Goal: Task Accomplishment & Management: Manage account settings

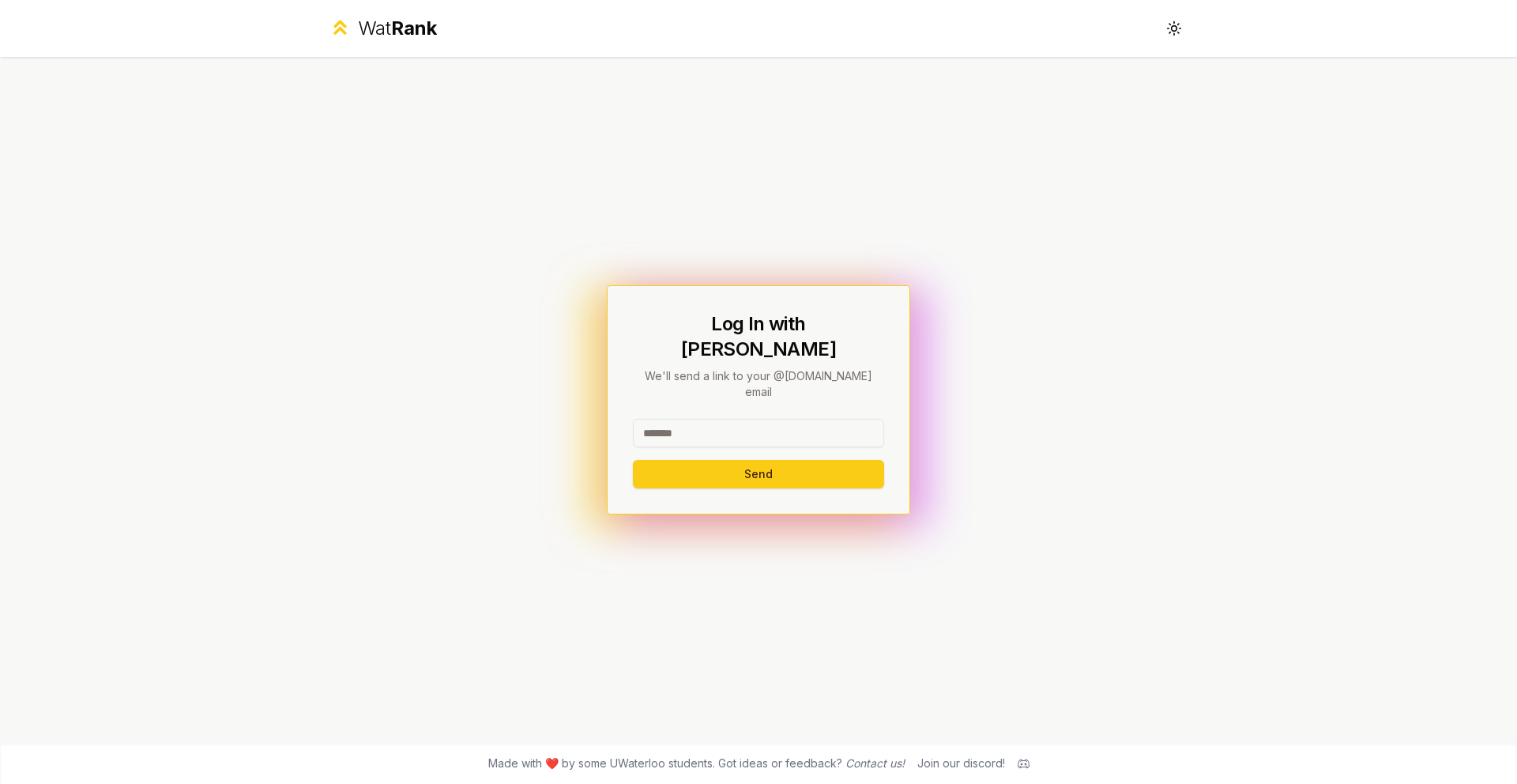
click at [689, 419] on input at bounding box center [758, 433] width 251 height 28
type input "*****"
click at [721, 368] on p "We'll send a link to your @[DOMAIN_NAME] email" at bounding box center [758, 384] width 251 height 32
click at [719, 460] on button "Send" at bounding box center [758, 473] width 251 height 28
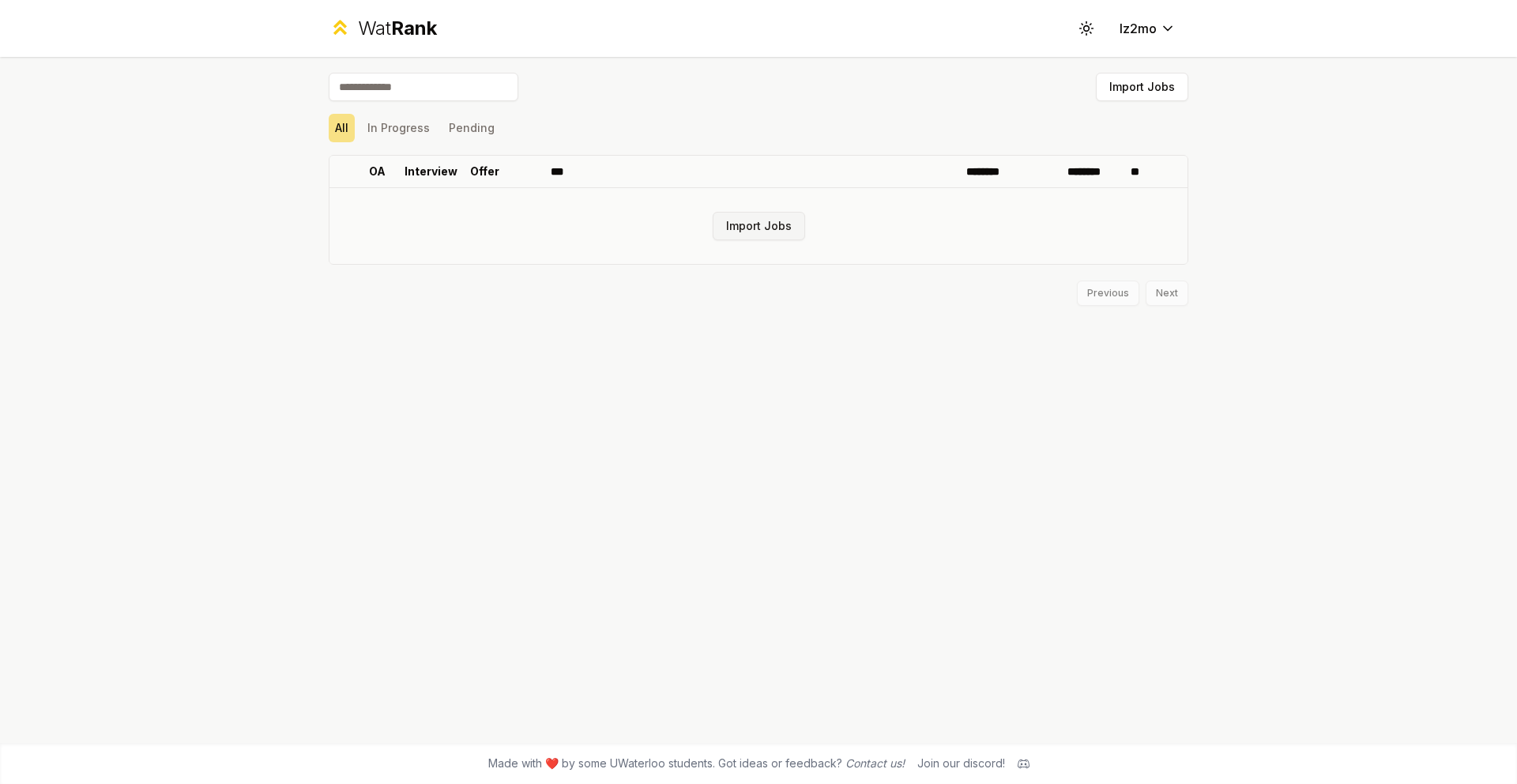
click at [751, 232] on button "Import Jobs" at bounding box center [758, 225] width 92 height 28
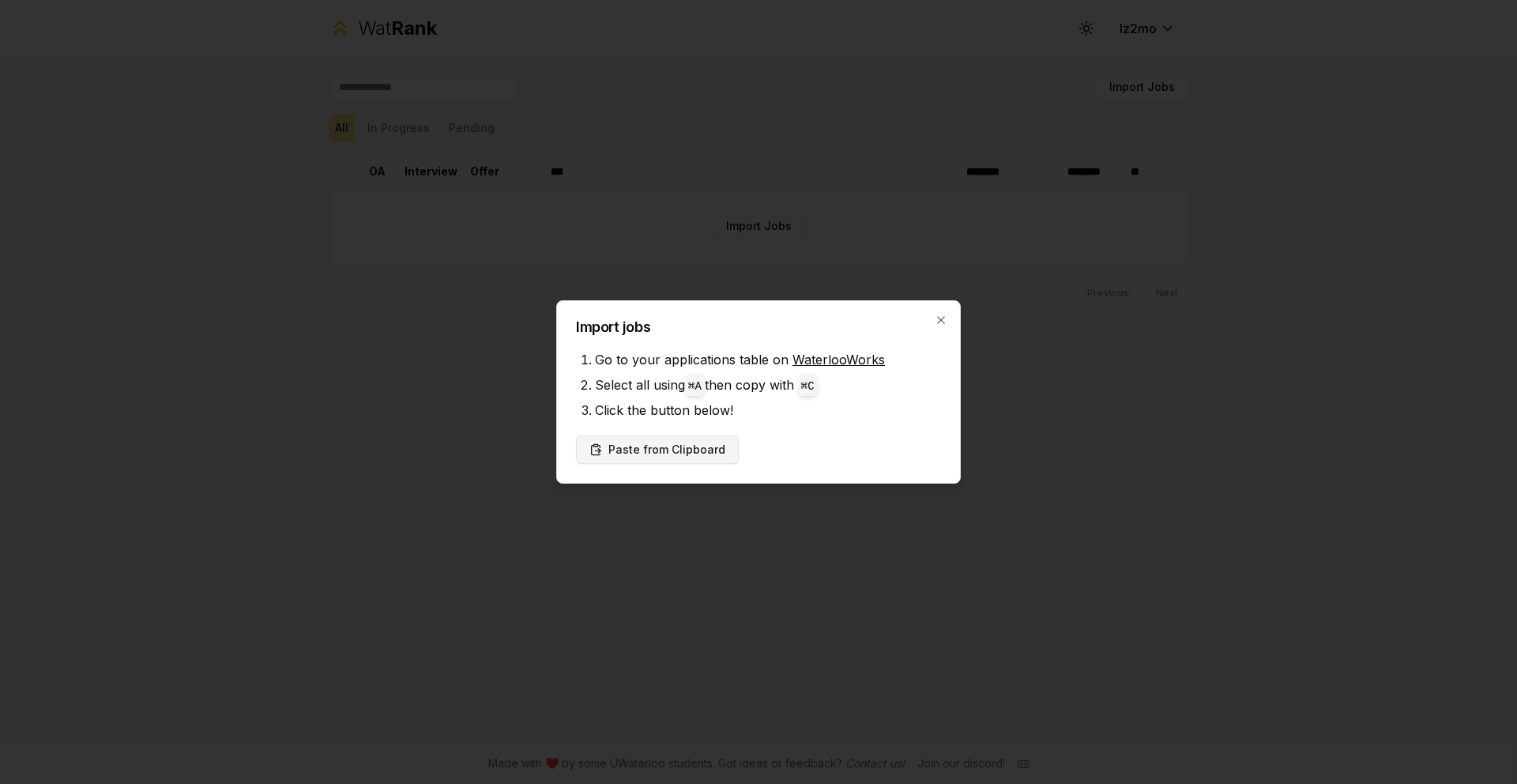
click at [683, 448] on button "Paste from Clipboard" at bounding box center [657, 449] width 163 height 28
click at [695, 451] on div "Import Jobs All In Progress Pending OA Interview Offer *** ******** ******** **…" at bounding box center [758, 399] width 910 height 686
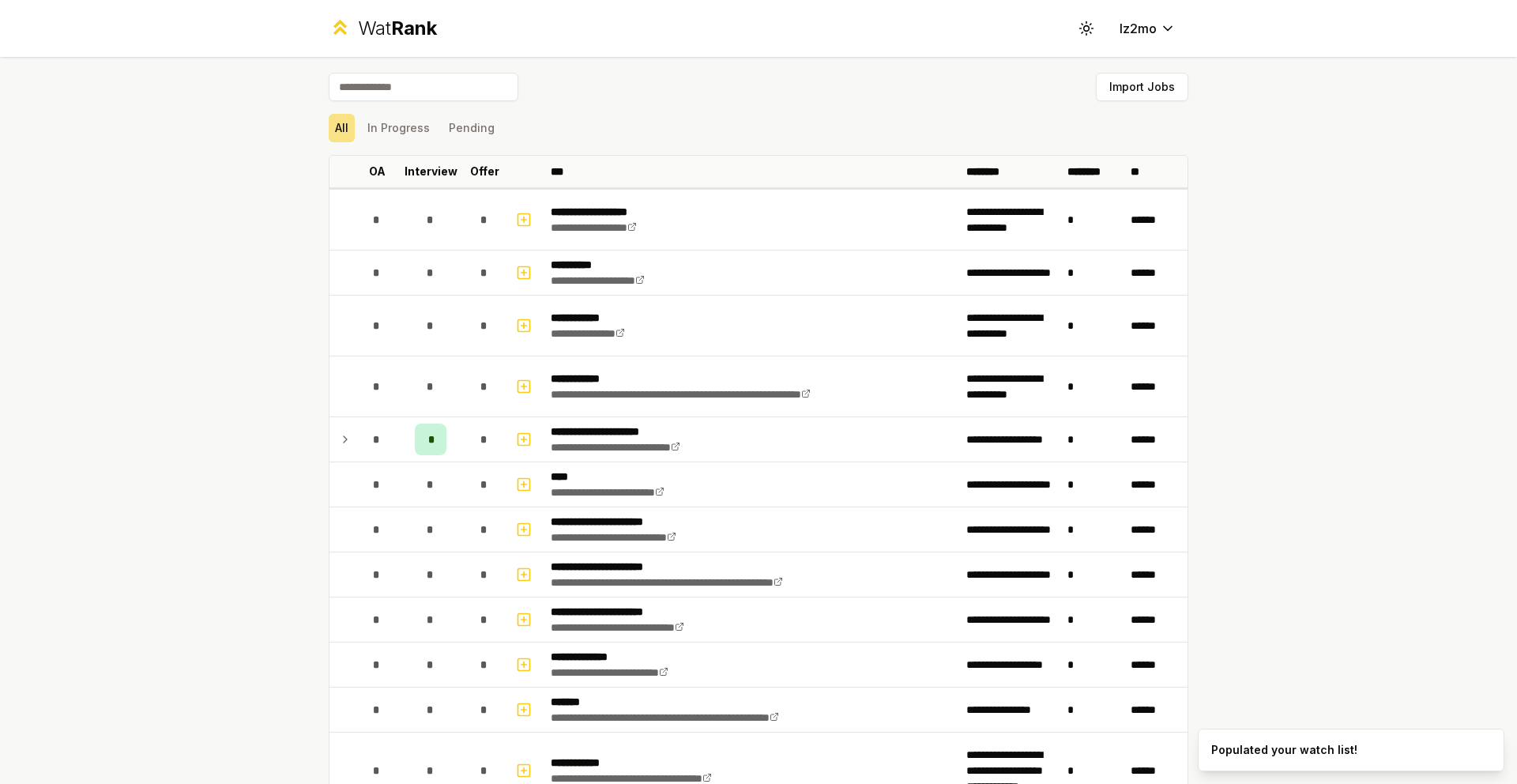
click at [130, 293] on div "**********" at bounding box center [758, 392] width 1517 height 784
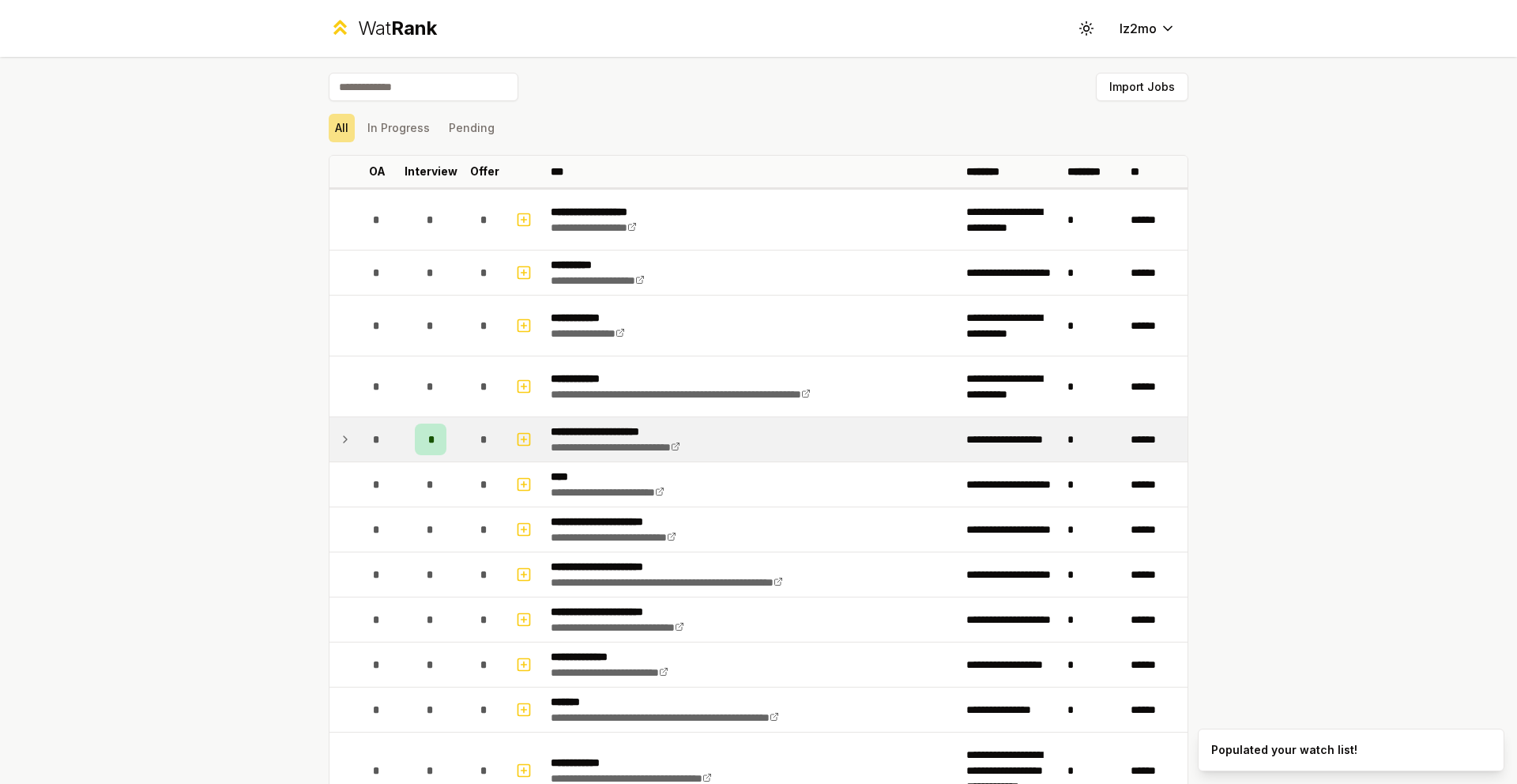
click at [339, 442] on icon at bounding box center [345, 439] width 13 height 19
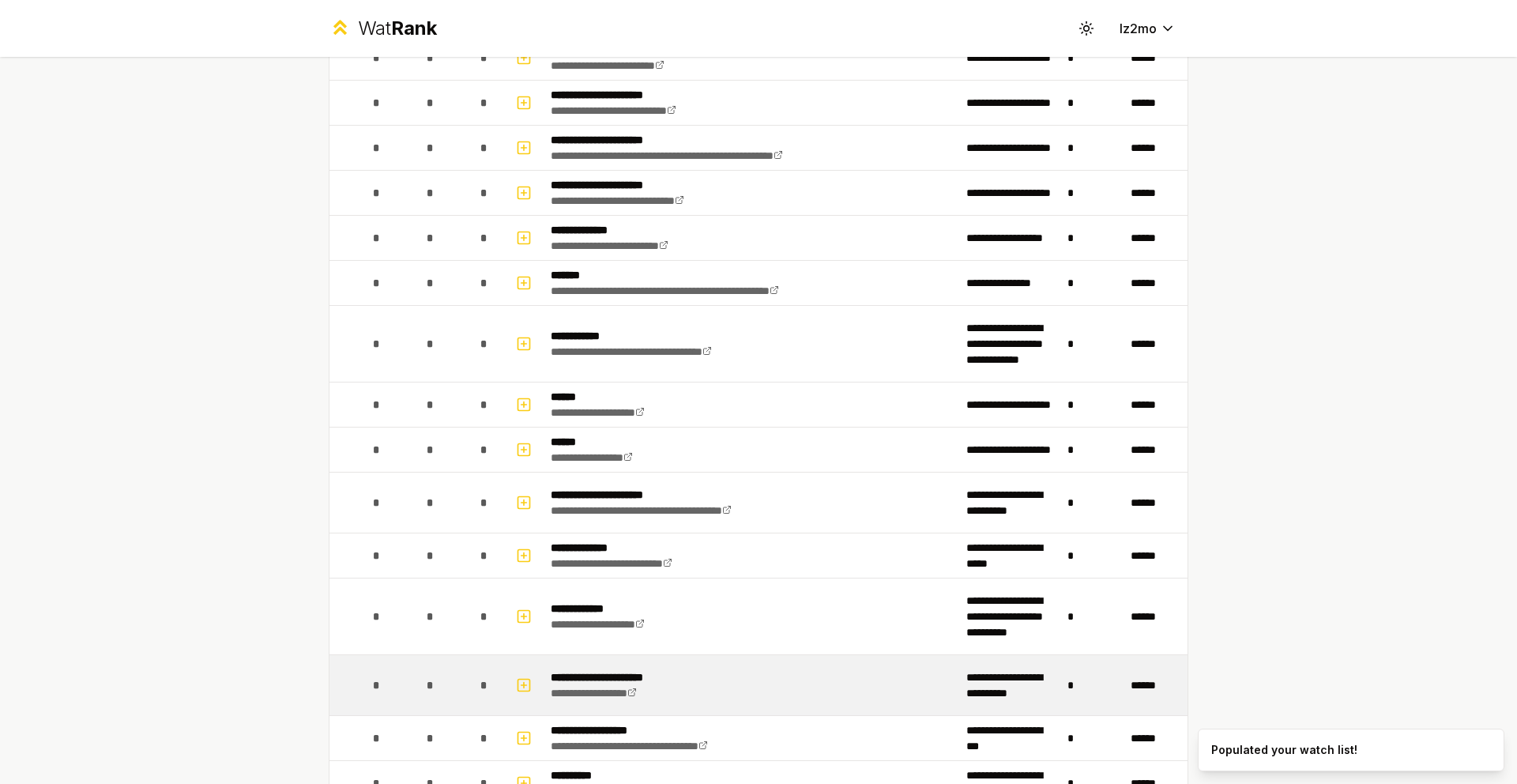
scroll to position [1199, 0]
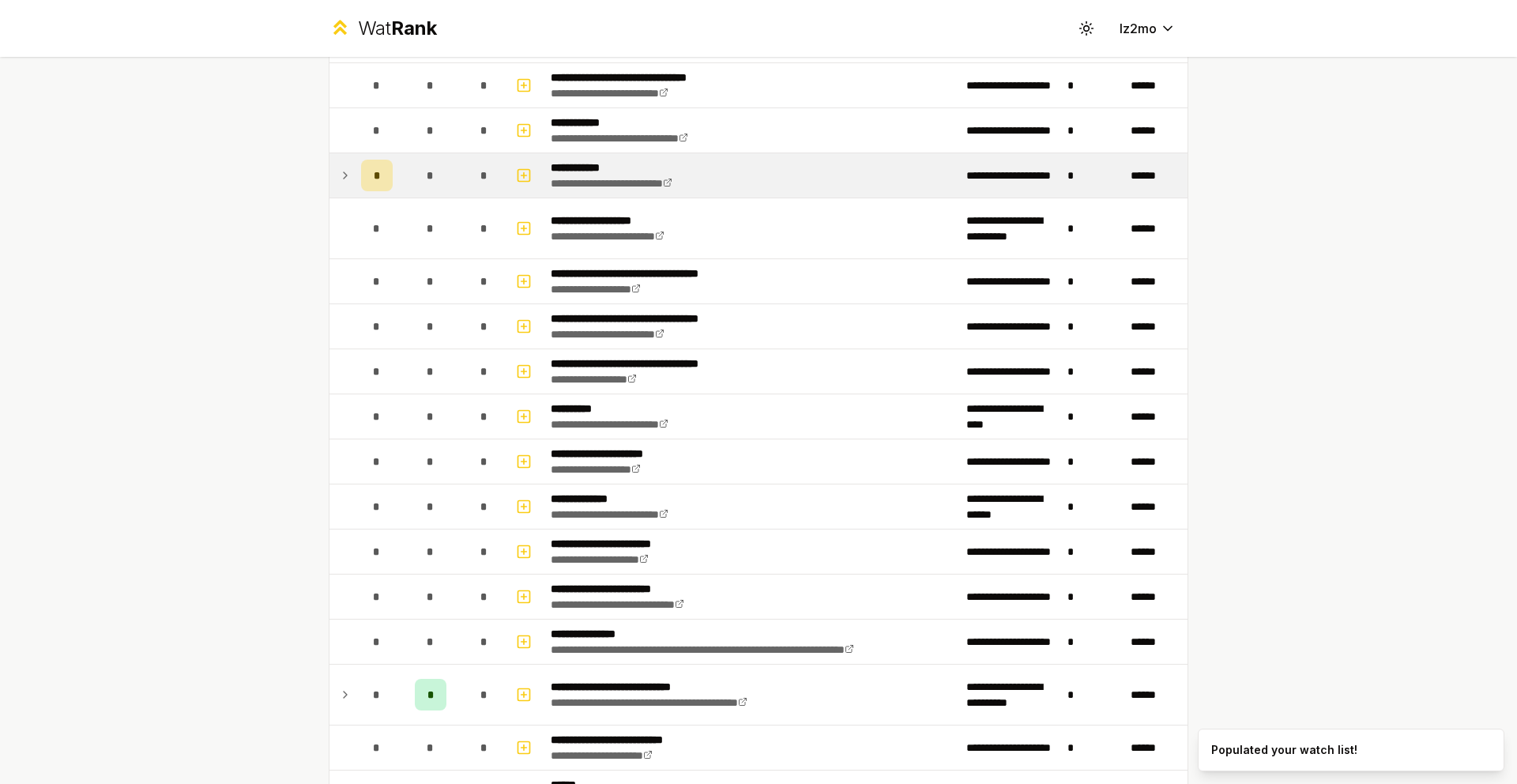
click at [344, 177] on icon at bounding box center [345, 175] width 3 height 6
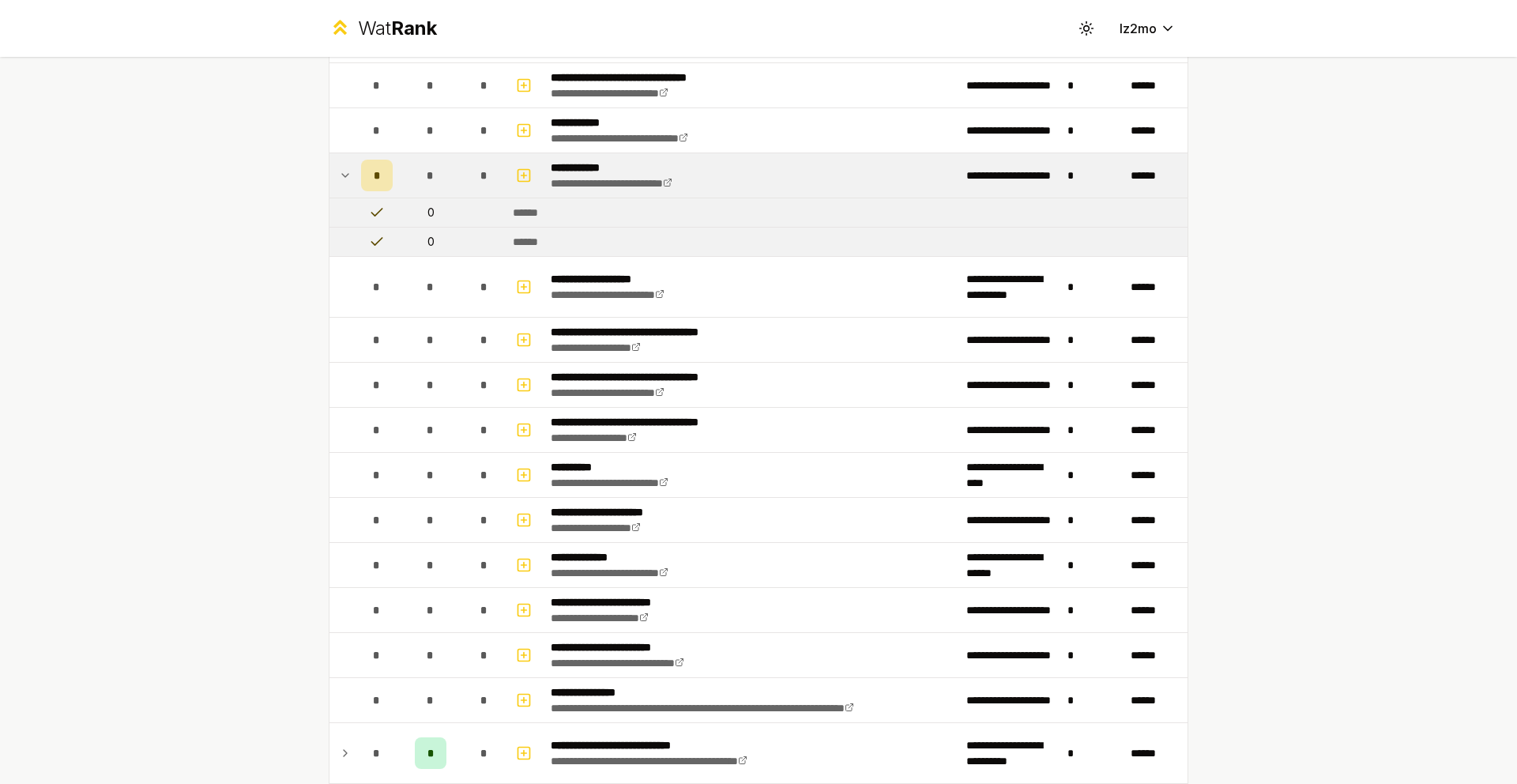
click at [360, 198] on td at bounding box center [376, 212] width 44 height 28
click at [345, 174] on td at bounding box center [342, 175] width 25 height 44
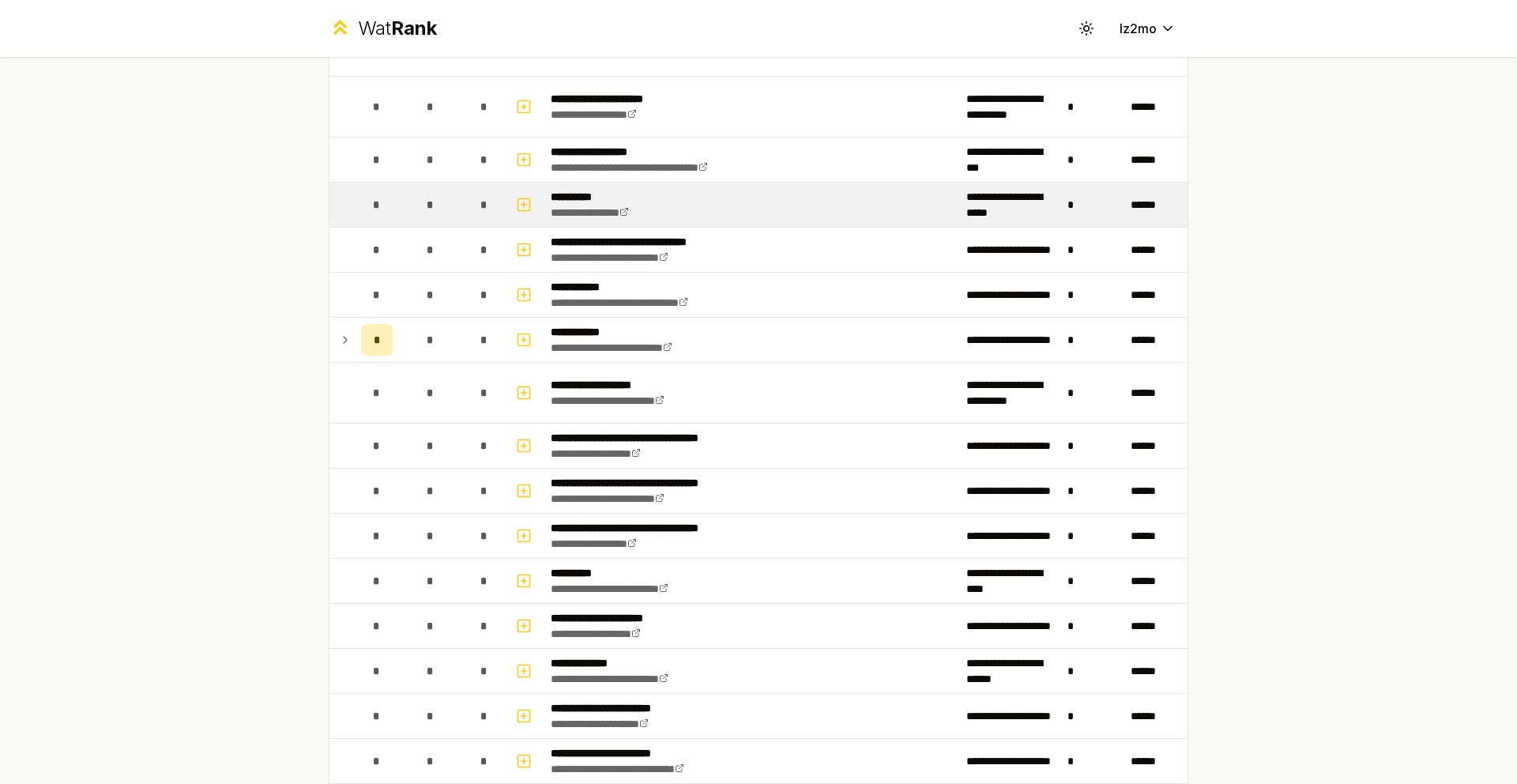
scroll to position [1765, 0]
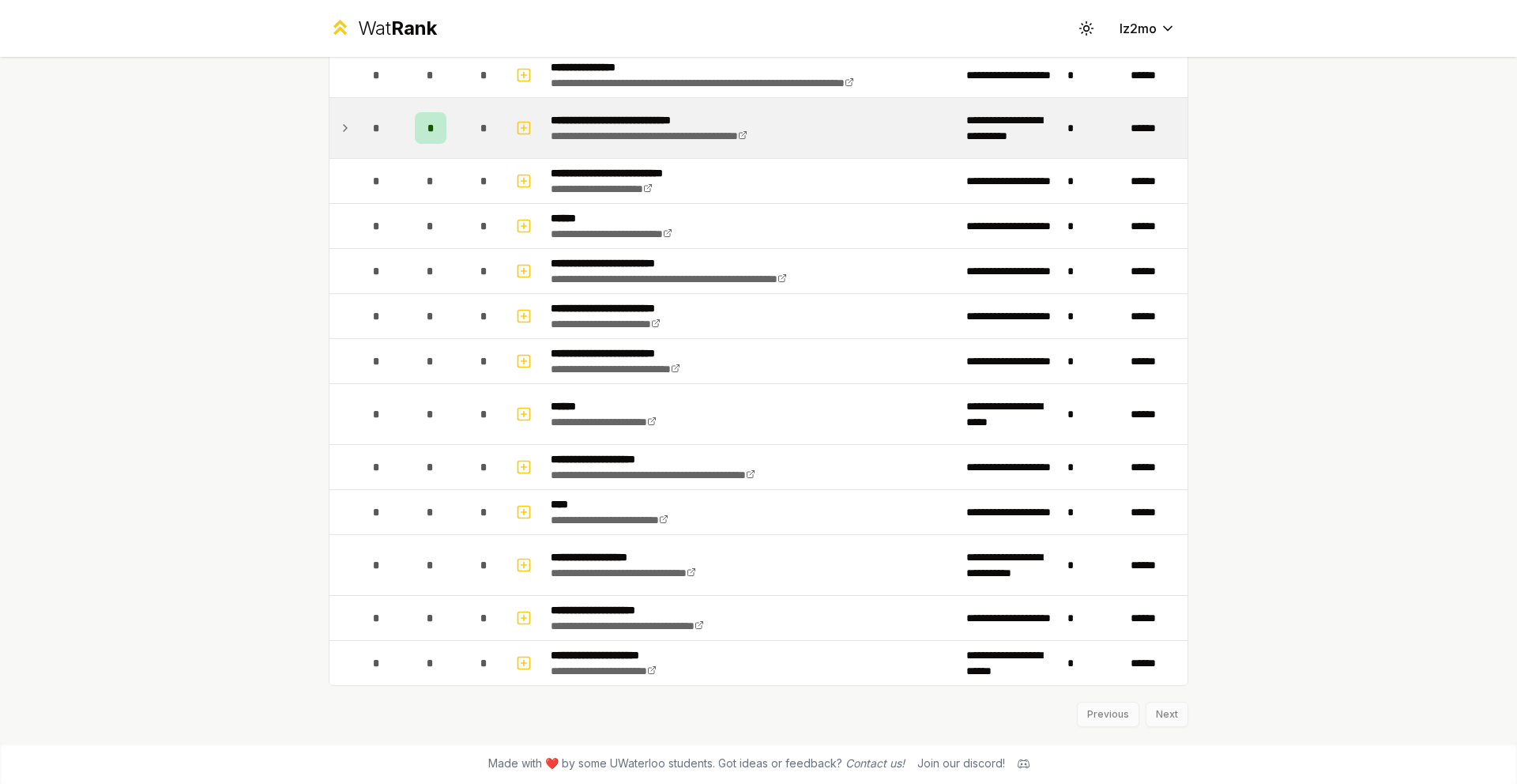
click at [342, 120] on icon at bounding box center [345, 128] width 13 height 19
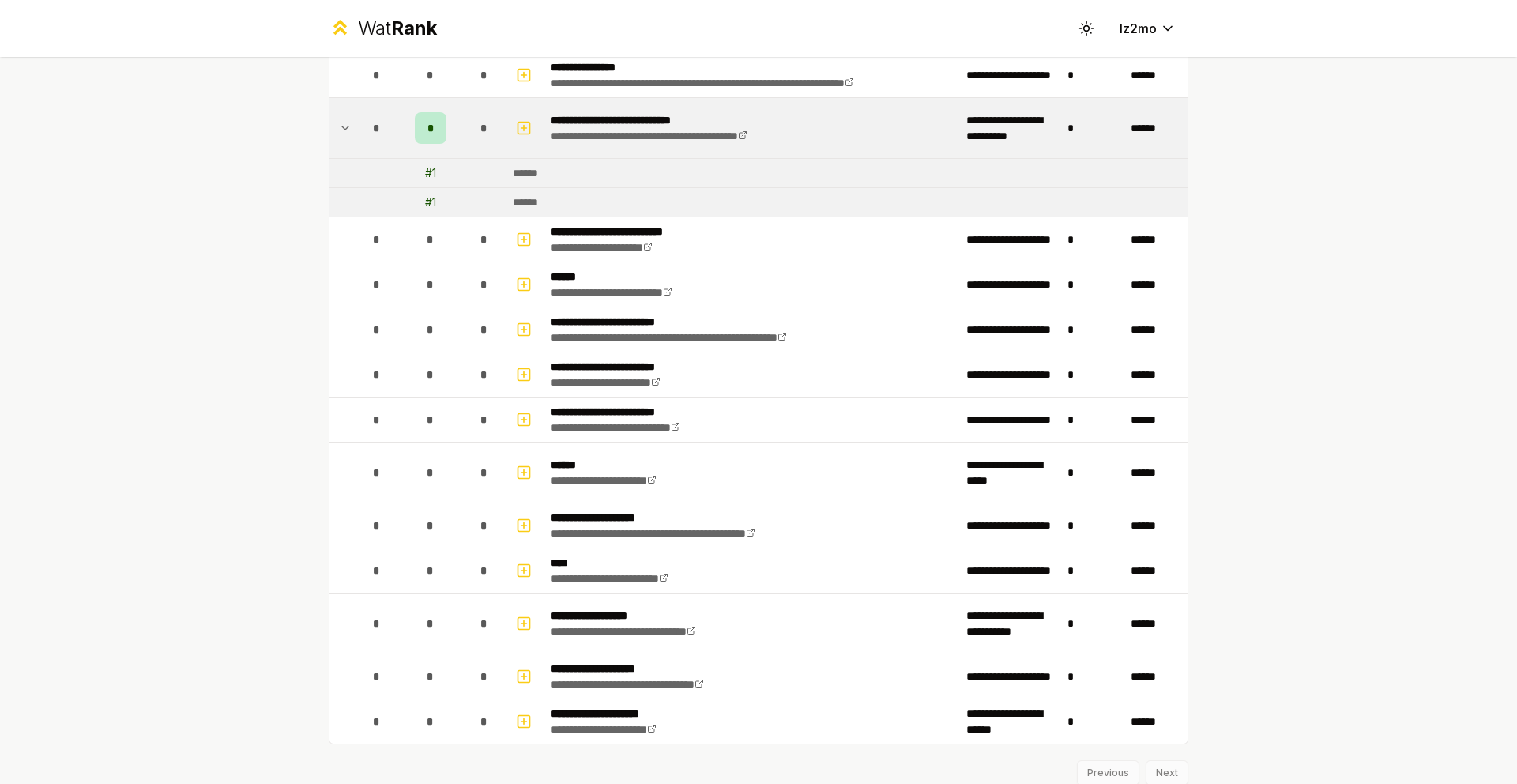
click at [342, 120] on icon at bounding box center [345, 128] width 13 height 19
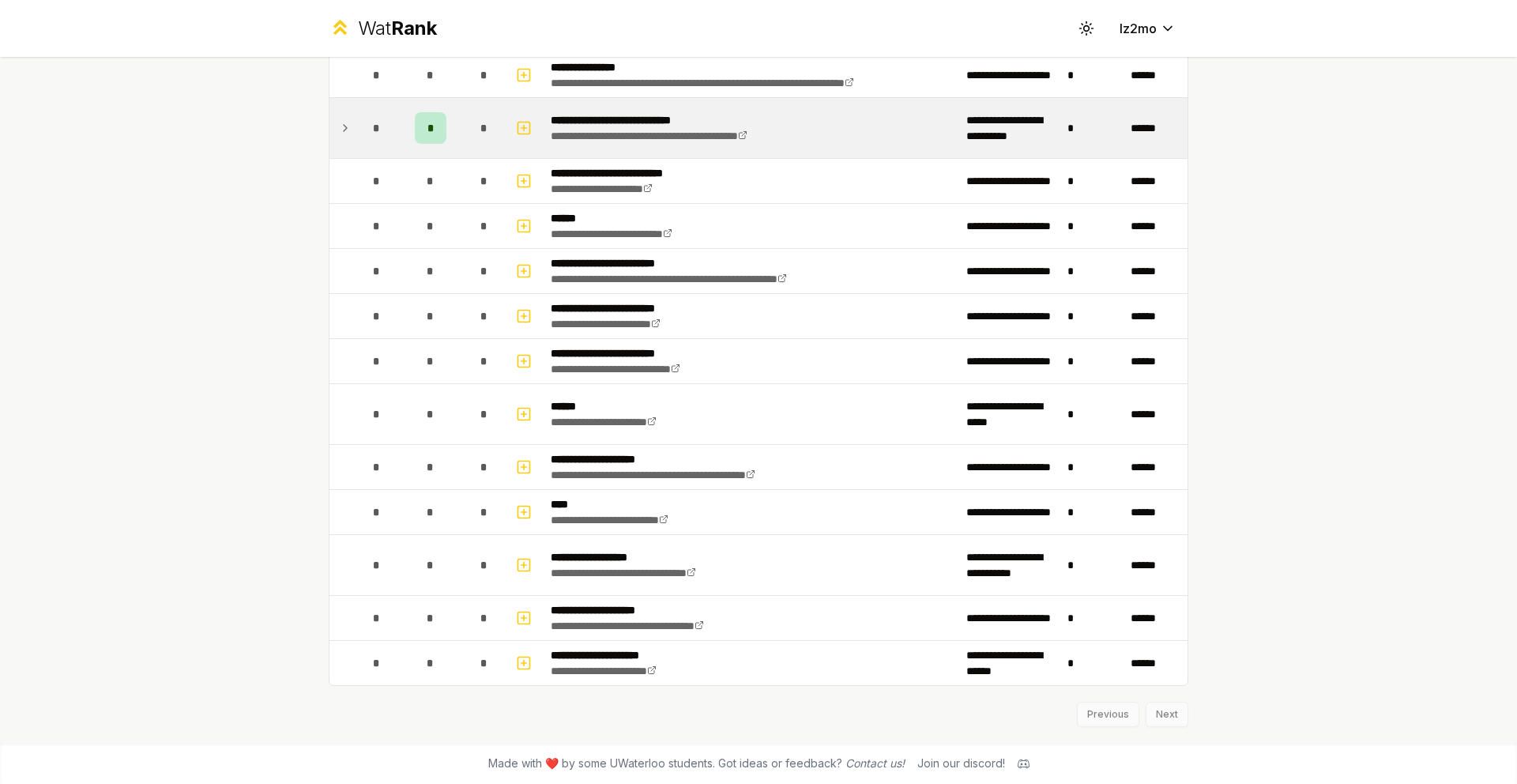
click at [1142, 706] on div "Previous Next" at bounding box center [758, 707] width 860 height 41
click at [1149, 710] on div "Previous Next" at bounding box center [758, 707] width 860 height 41
click at [1157, 710] on div "Previous Next" at bounding box center [758, 707] width 860 height 41
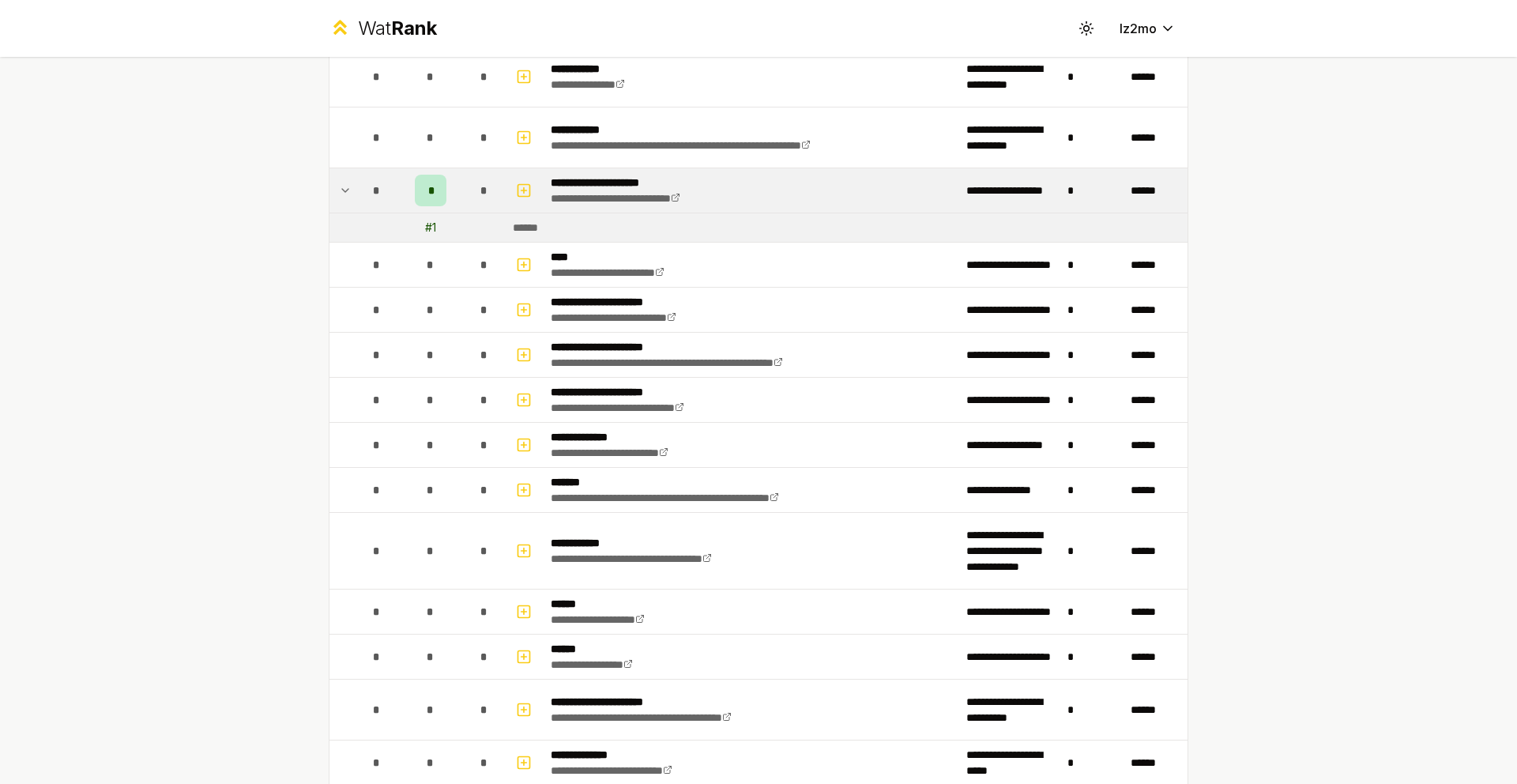
scroll to position [1251, 0]
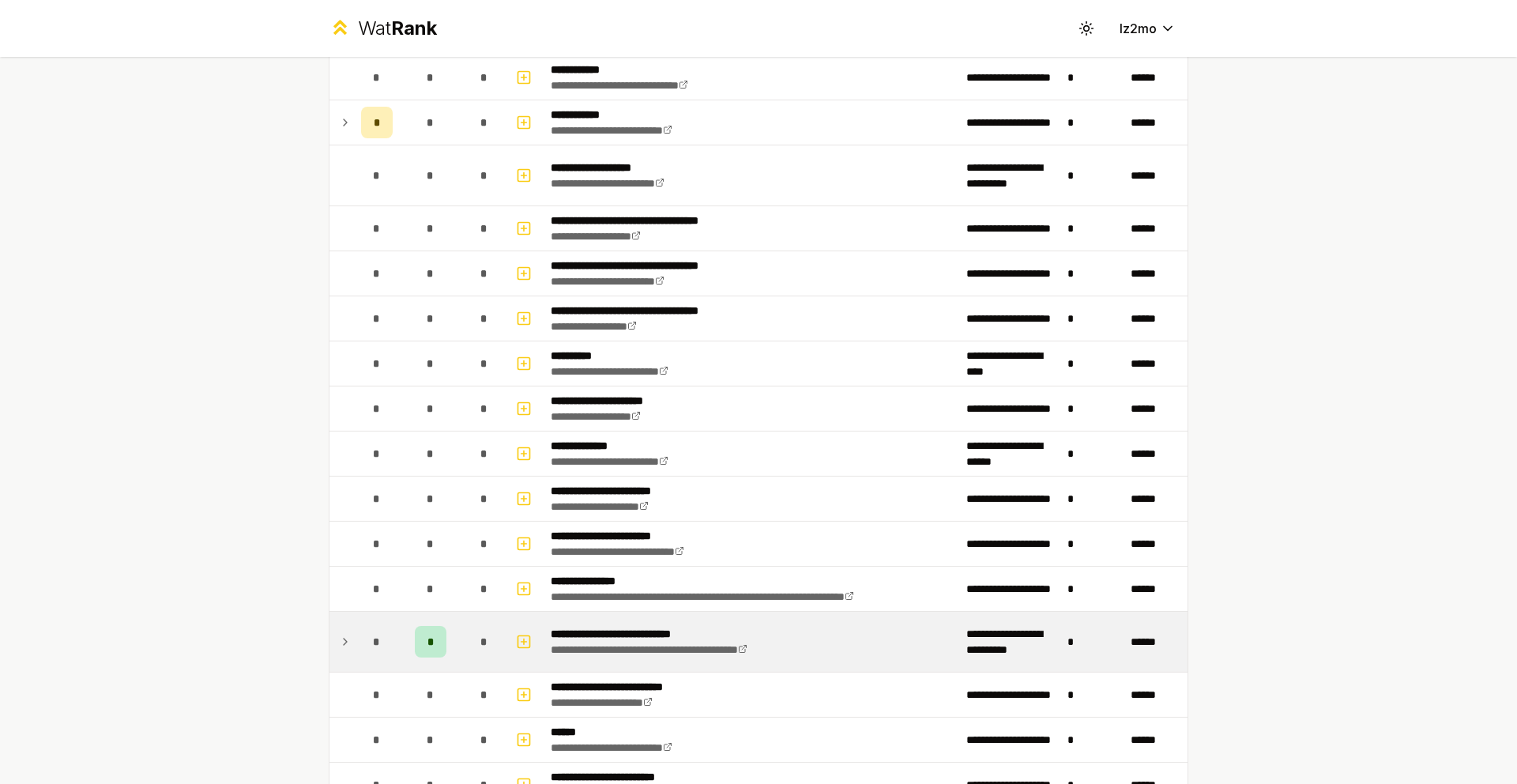
click at [355, 645] on td "*" at bounding box center [376, 641] width 44 height 60
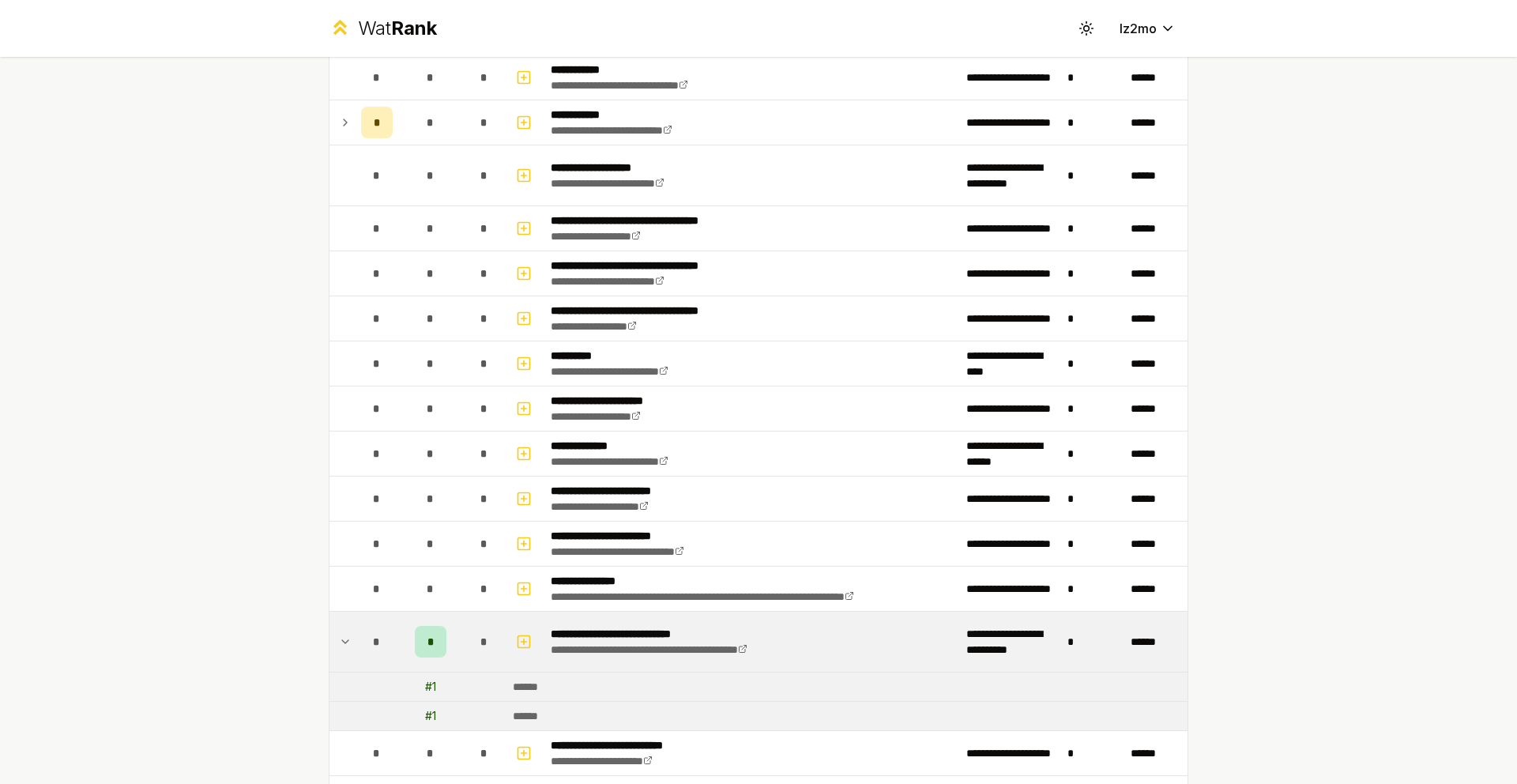
click at [428, 687] on div "# 1" at bounding box center [430, 687] width 11 height 15
click at [429, 652] on div "*" at bounding box center [430, 641] width 32 height 32
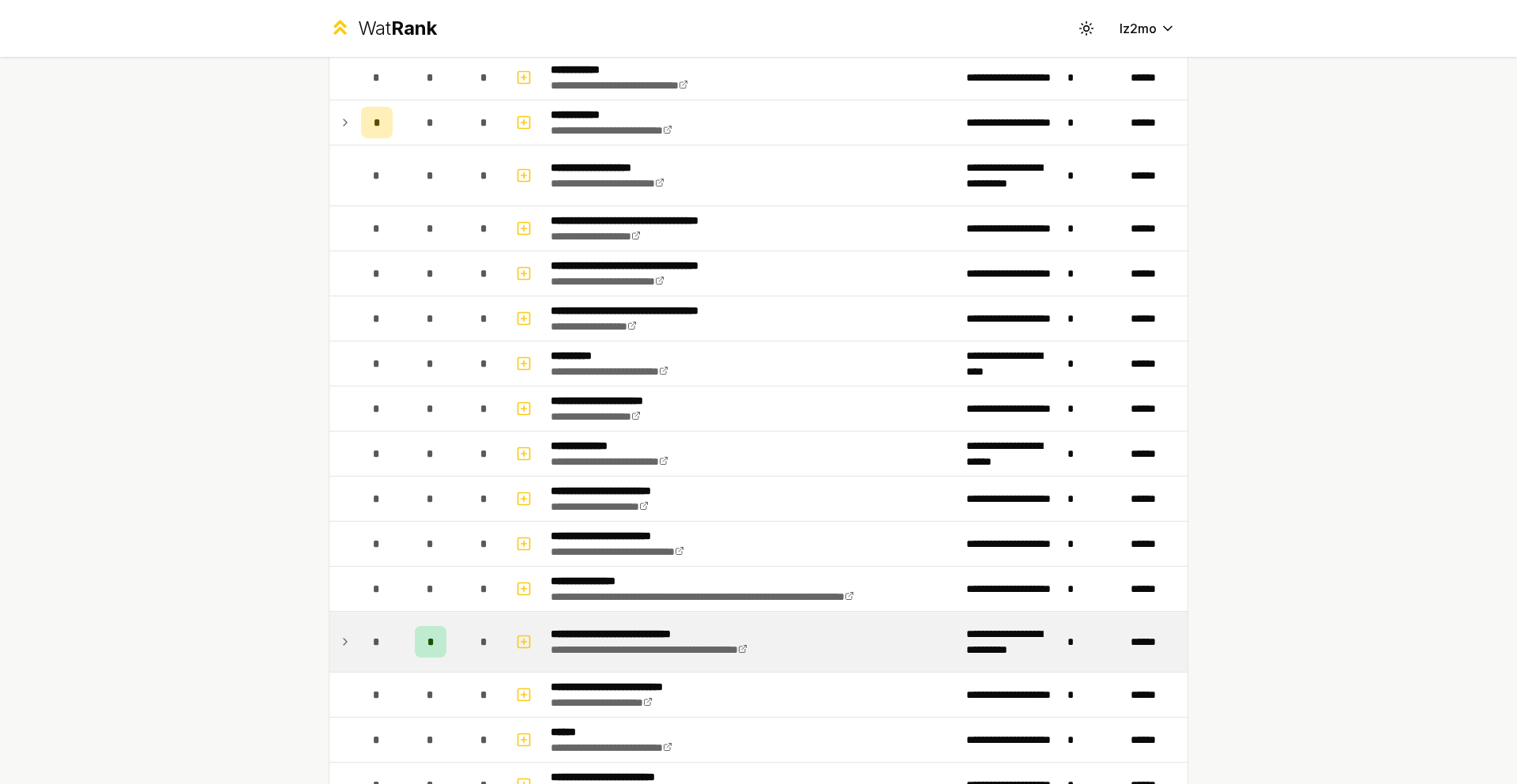
click at [429, 651] on div "*" at bounding box center [430, 641] width 32 height 32
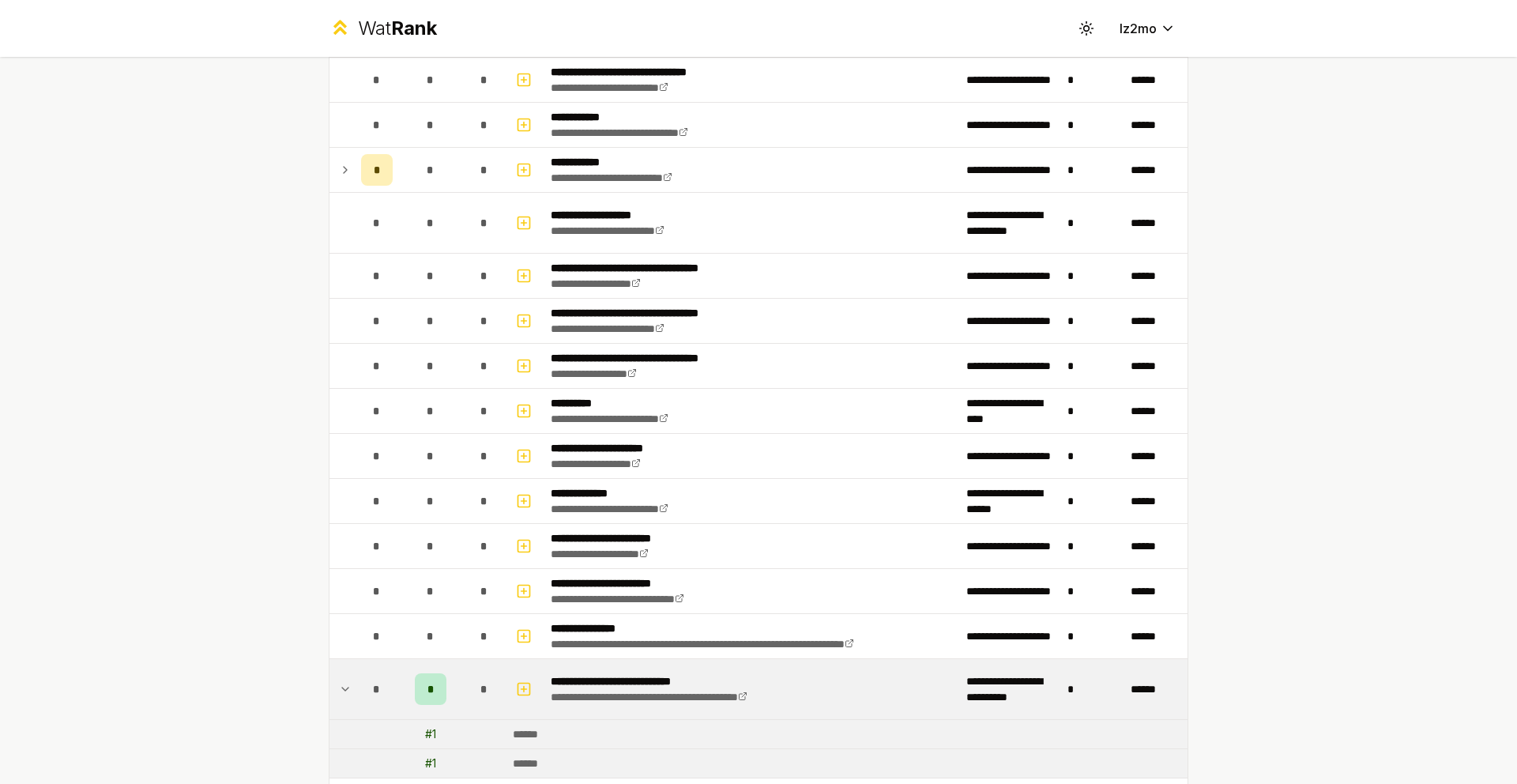
scroll to position [1184, 0]
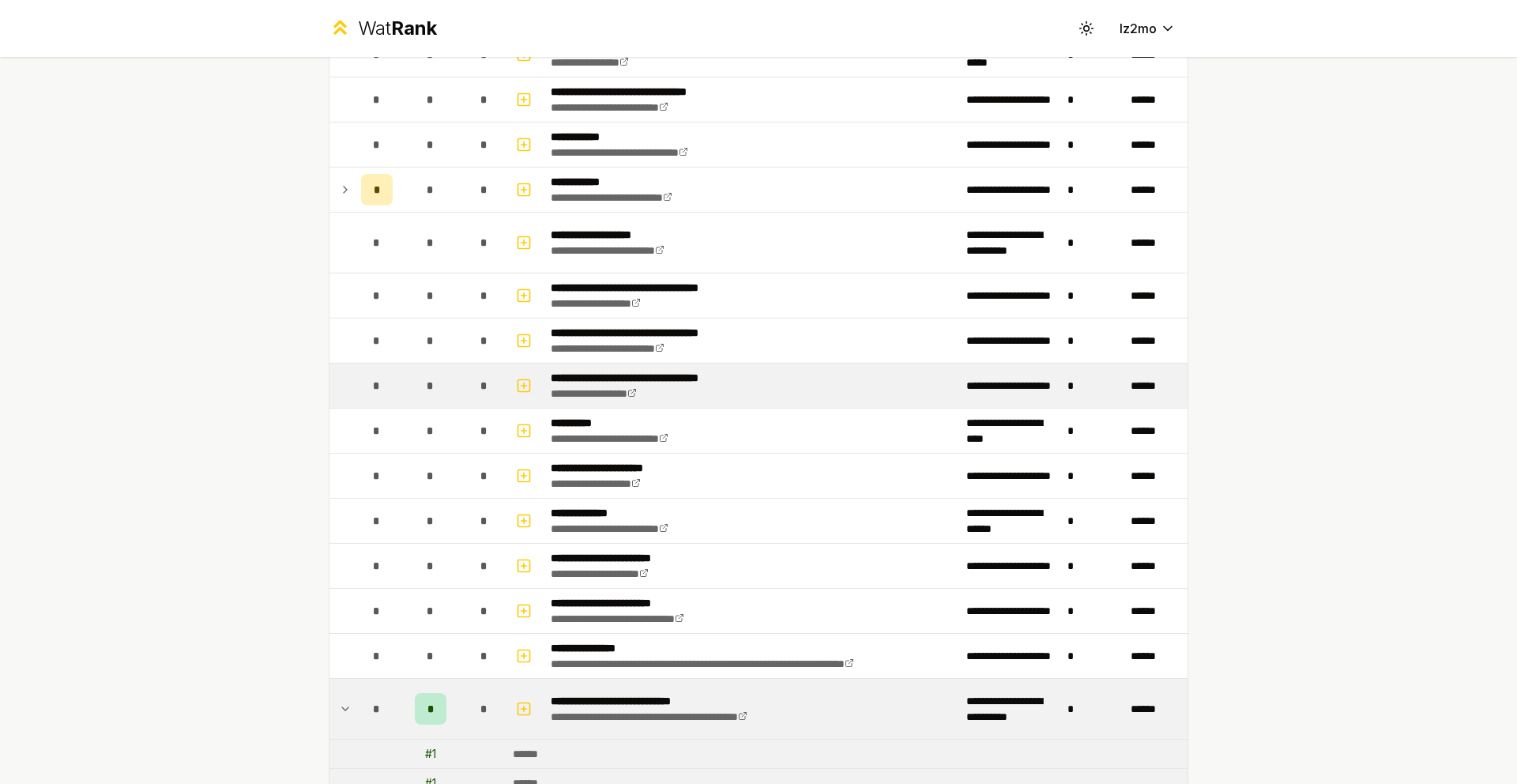
click at [410, 402] on td "*" at bounding box center [430, 385] width 63 height 44
click at [523, 390] on rect "button" at bounding box center [524, 386] width 12 height 12
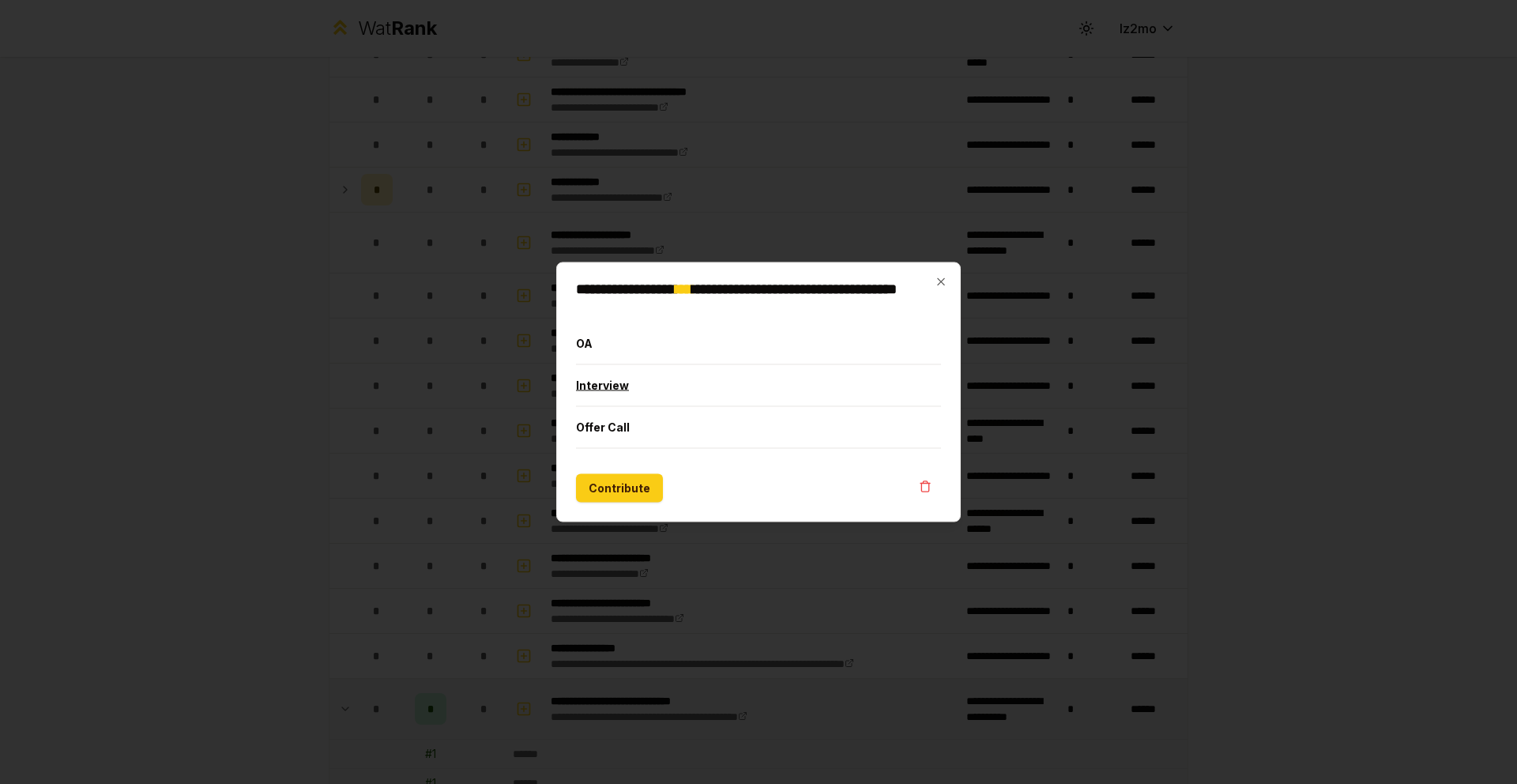
click at [610, 391] on button "Interview" at bounding box center [758, 386] width 365 height 41
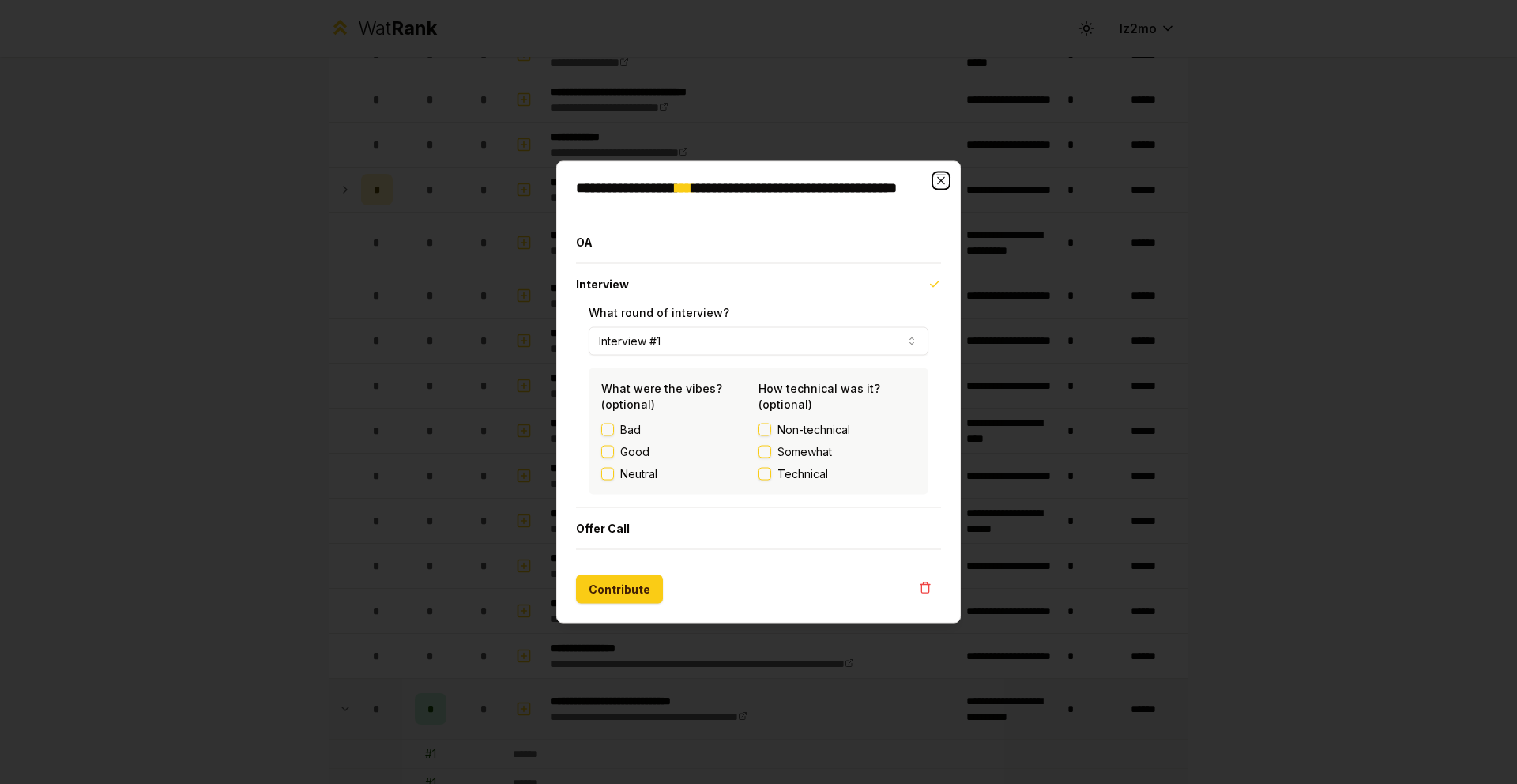
click at [946, 179] on icon "button" at bounding box center [941, 181] width 13 height 13
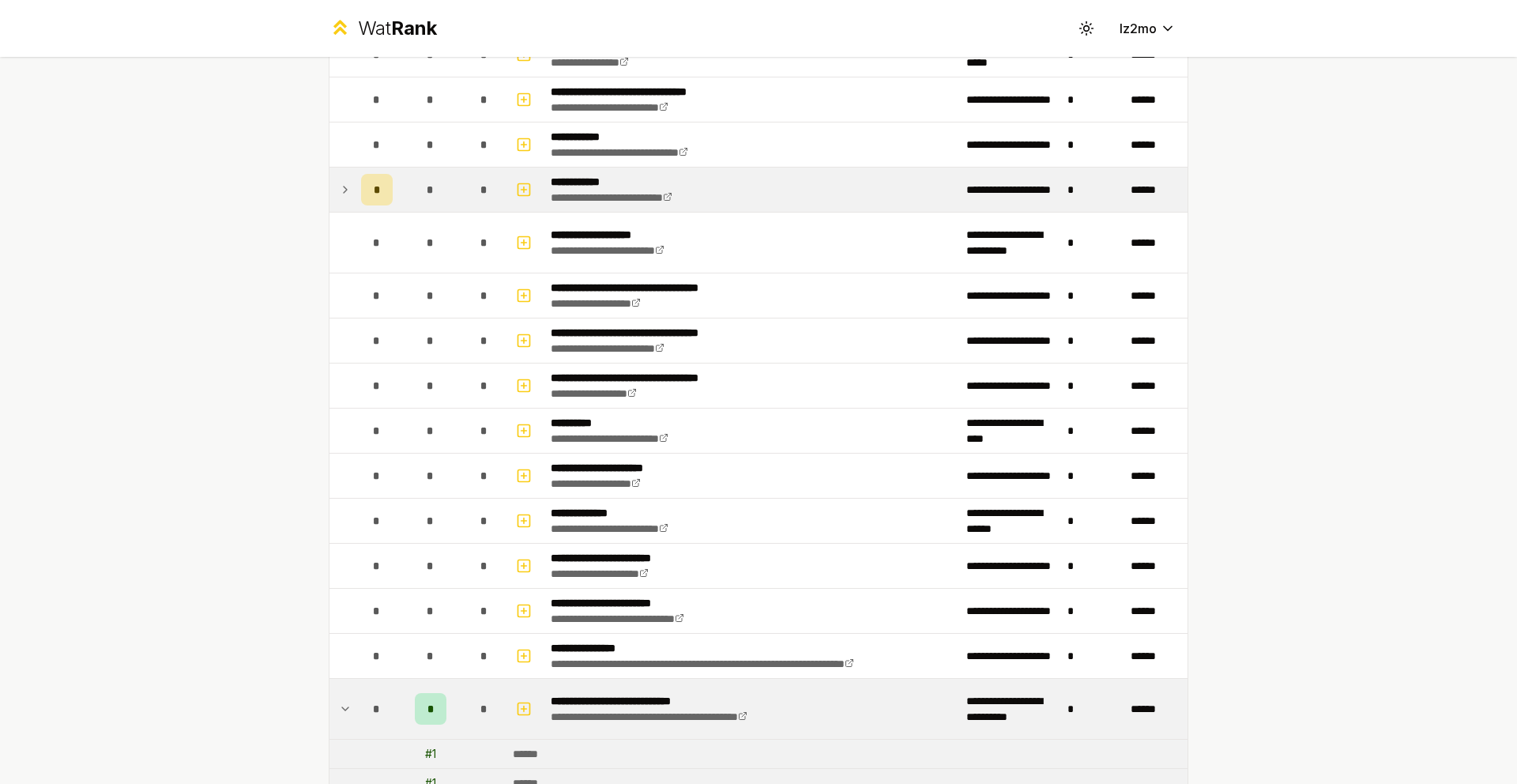
click at [355, 197] on td "*" at bounding box center [376, 189] width 44 height 44
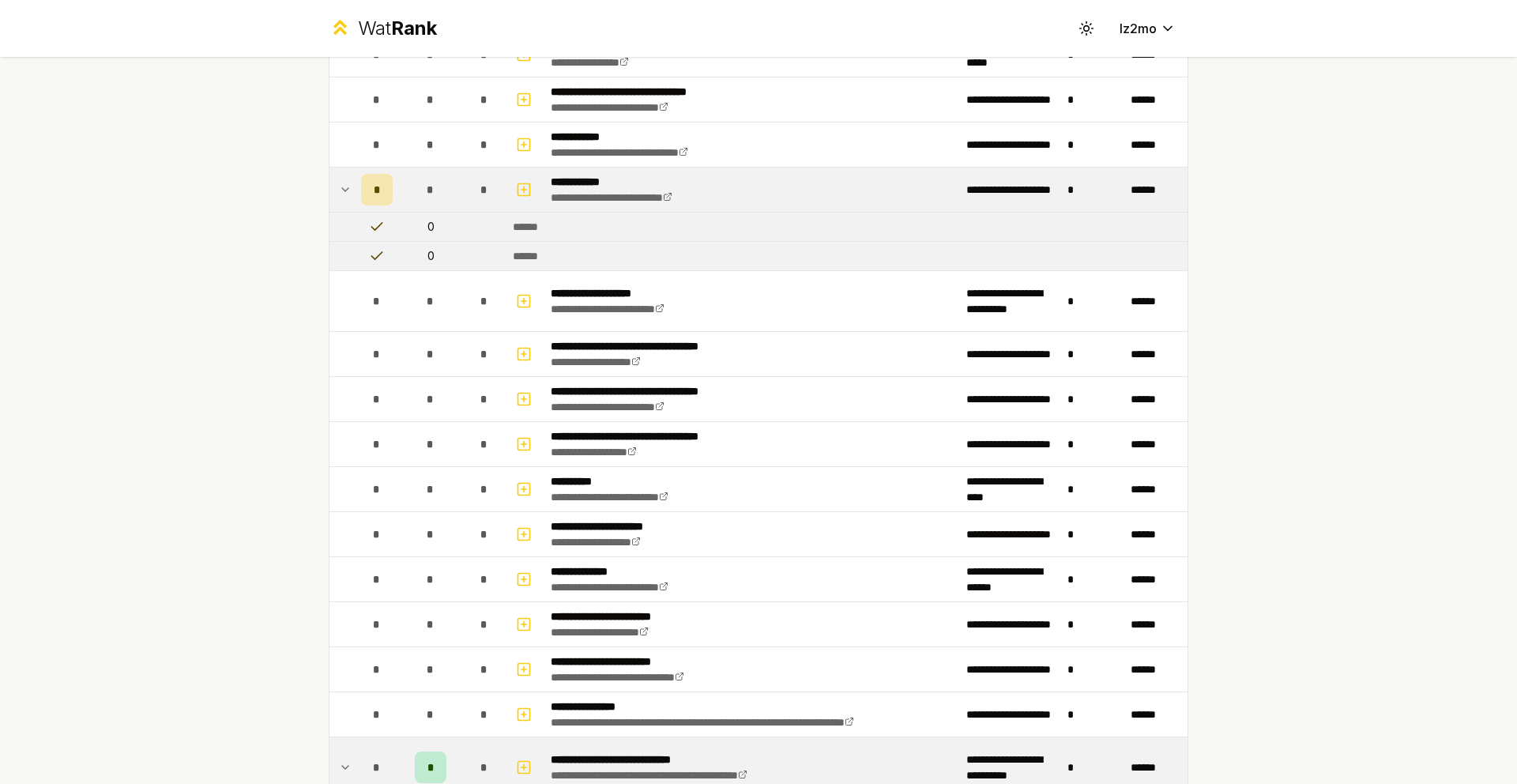
click at [375, 232] on icon at bounding box center [377, 226] width 15 height 15
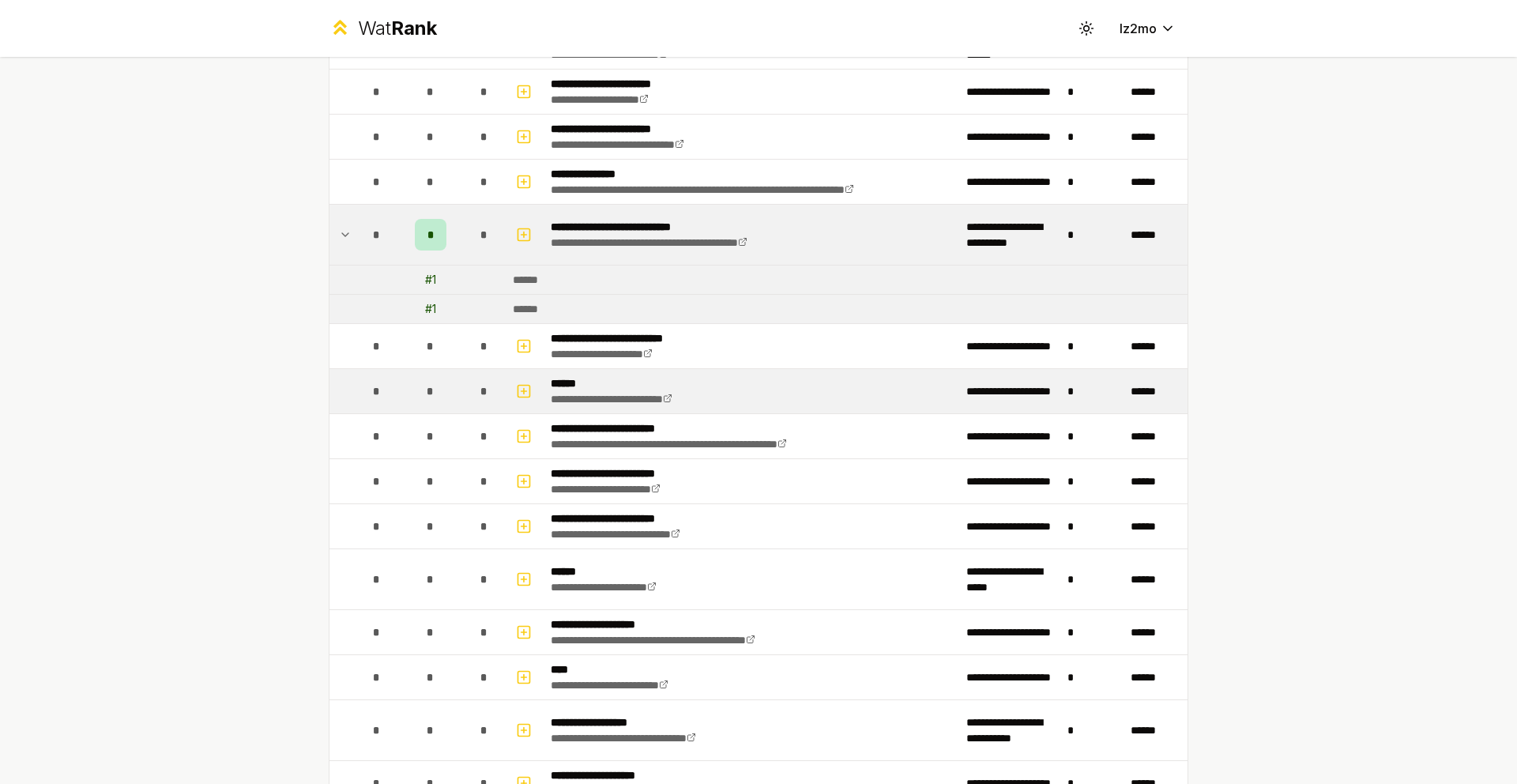
scroll to position [1790, 0]
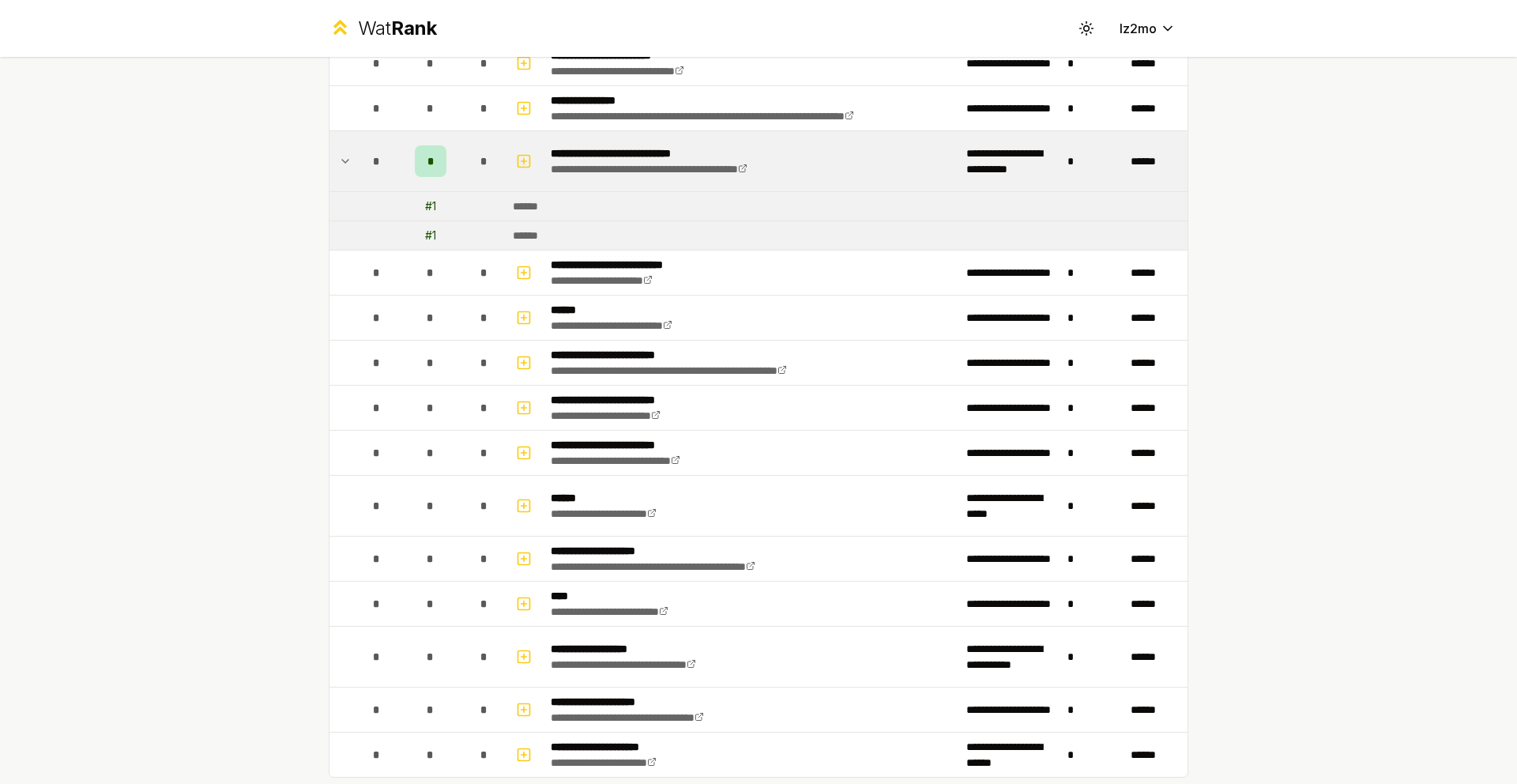
click at [425, 209] on div "# 1" at bounding box center [430, 206] width 11 height 15
click at [437, 160] on div "*" at bounding box center [430, 161] width 32 height 32
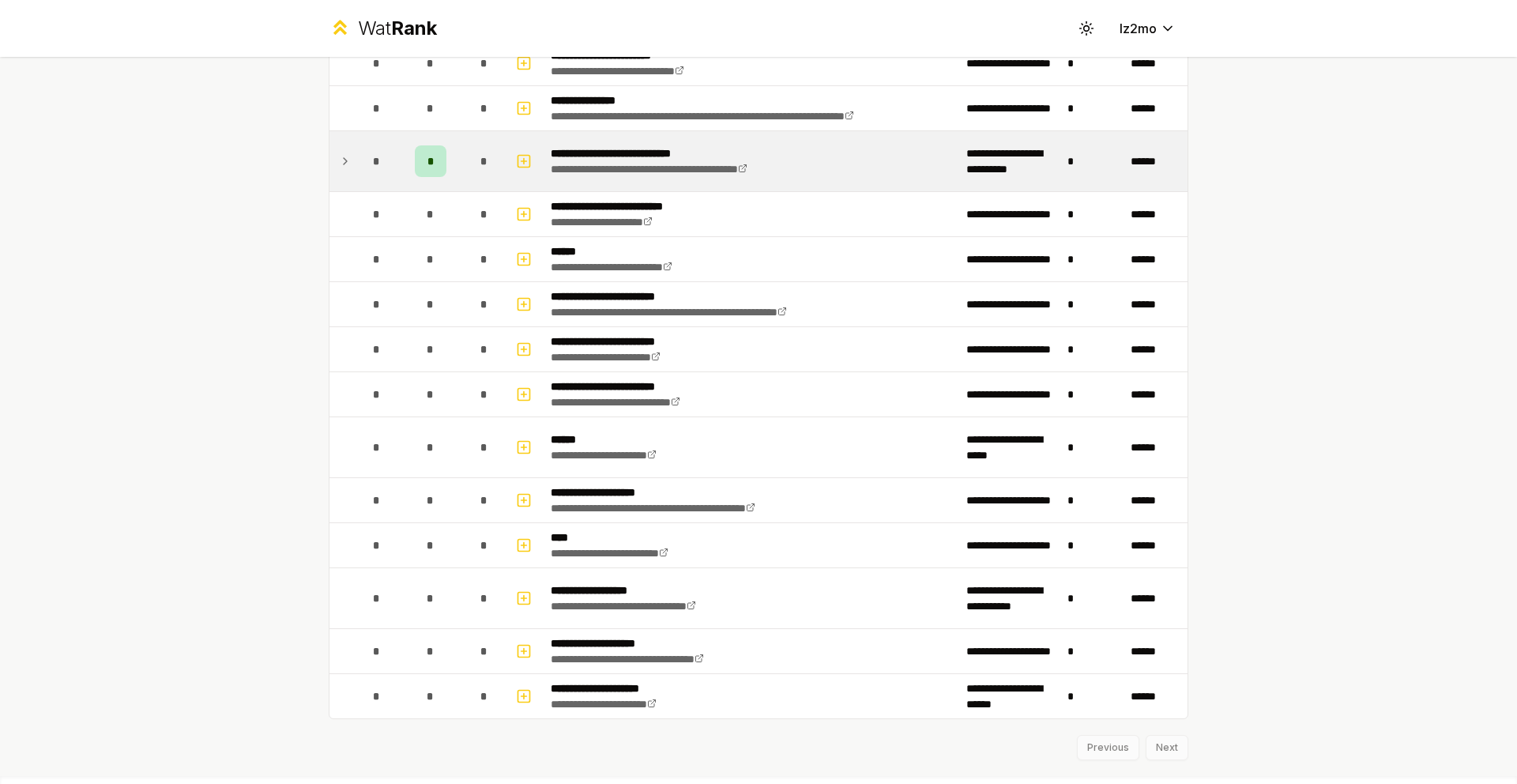
click at [437, 160] on div "*" at bounding box center [430, 161] width 32 height 32
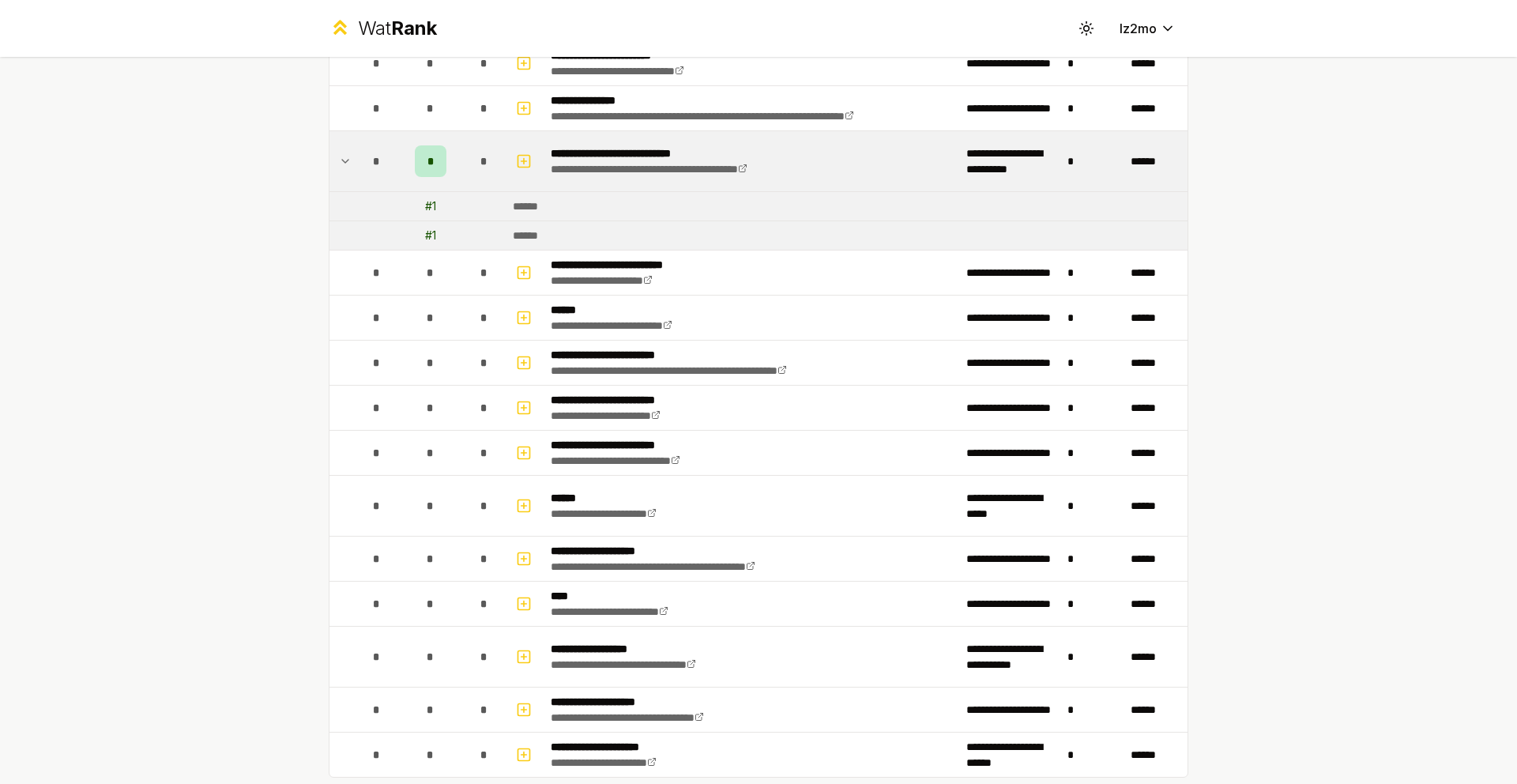
click at [344, 169] on icon at bounding box center [345, 161] width 13 height 19
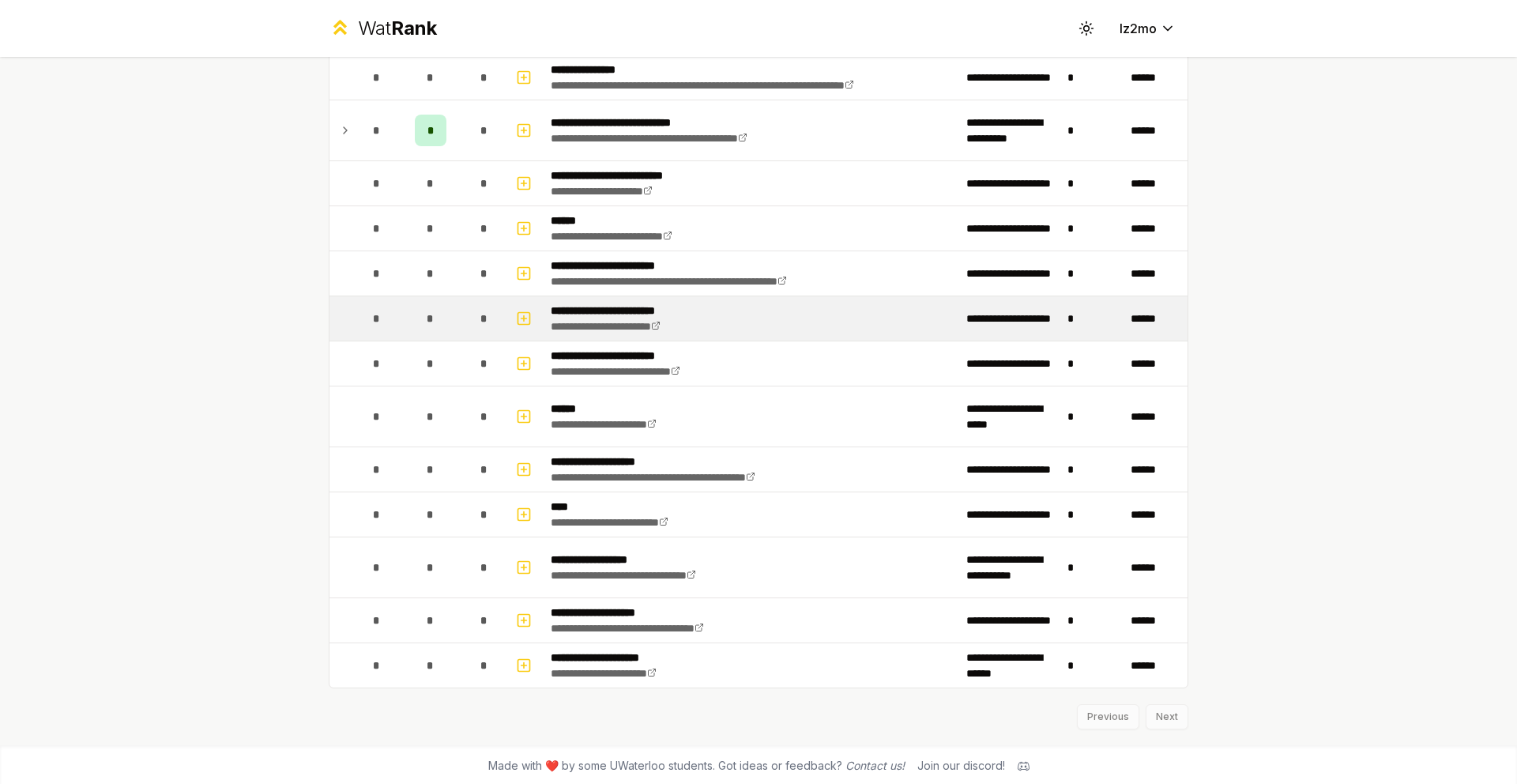
scroll to position [1820, 0]
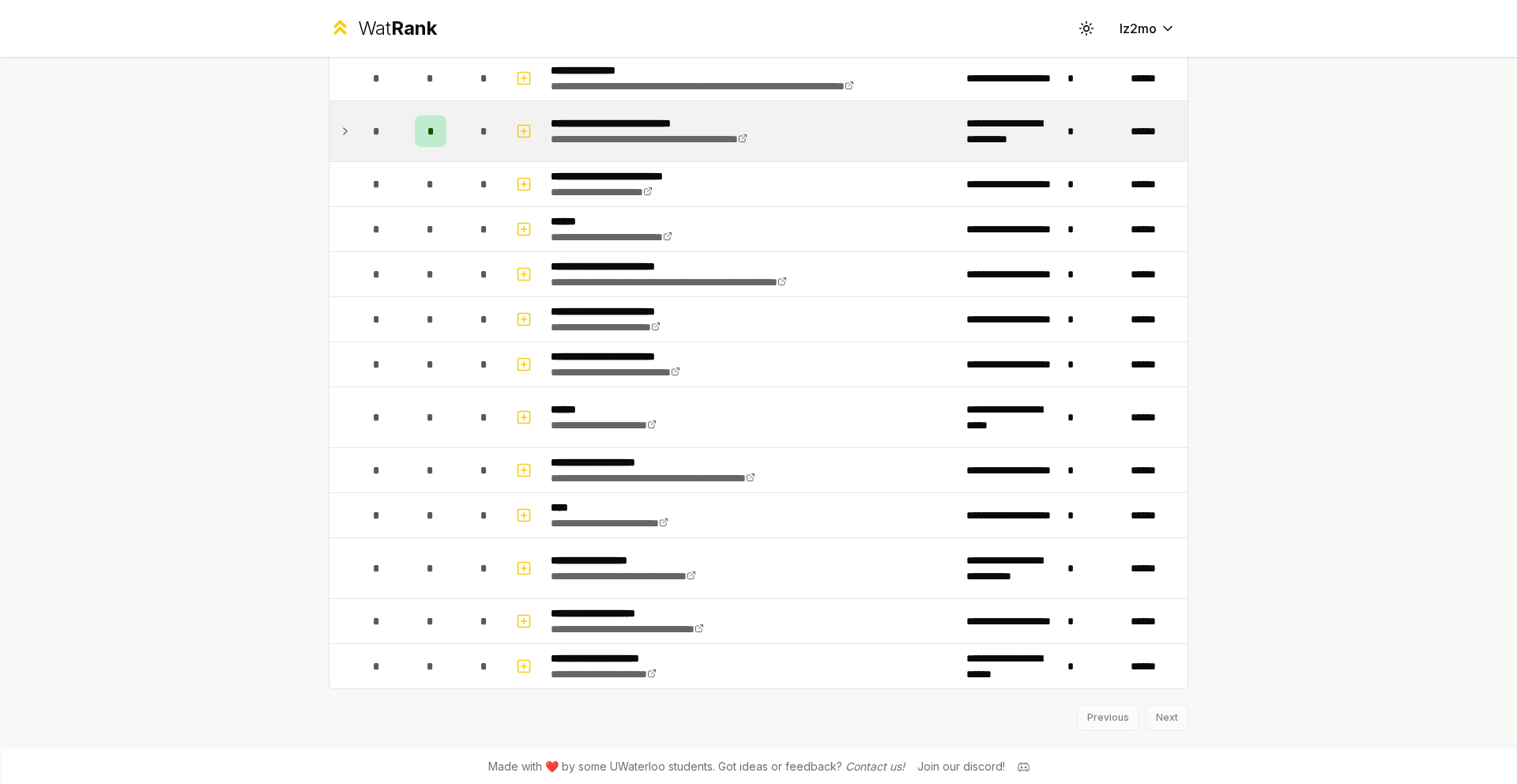
click at [364, 151] on td "*" at bounding box center [376, 131] width 44 height 60
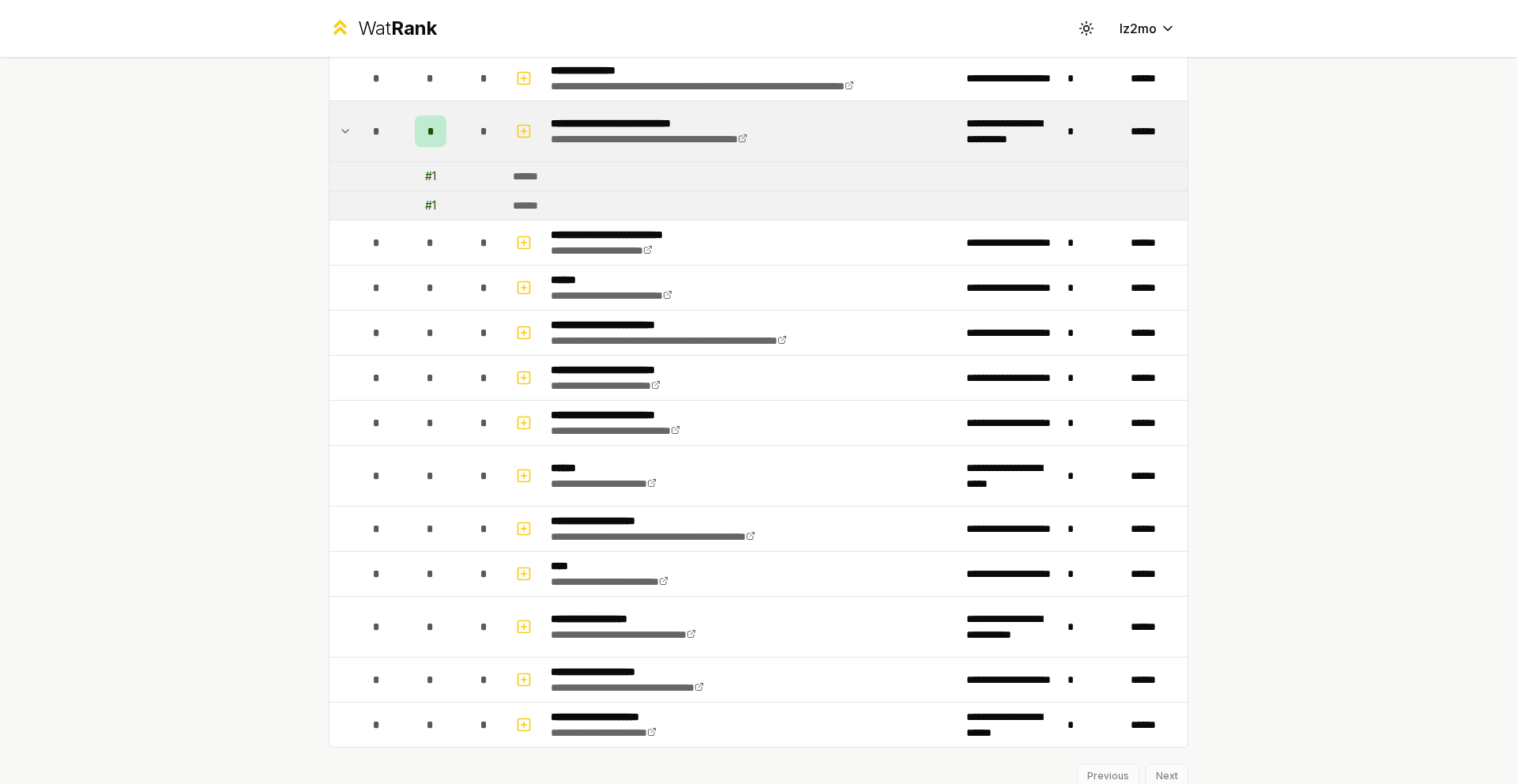
click at [364, 151] on td "*" at bounding box center [376, 131] width 44 height 60
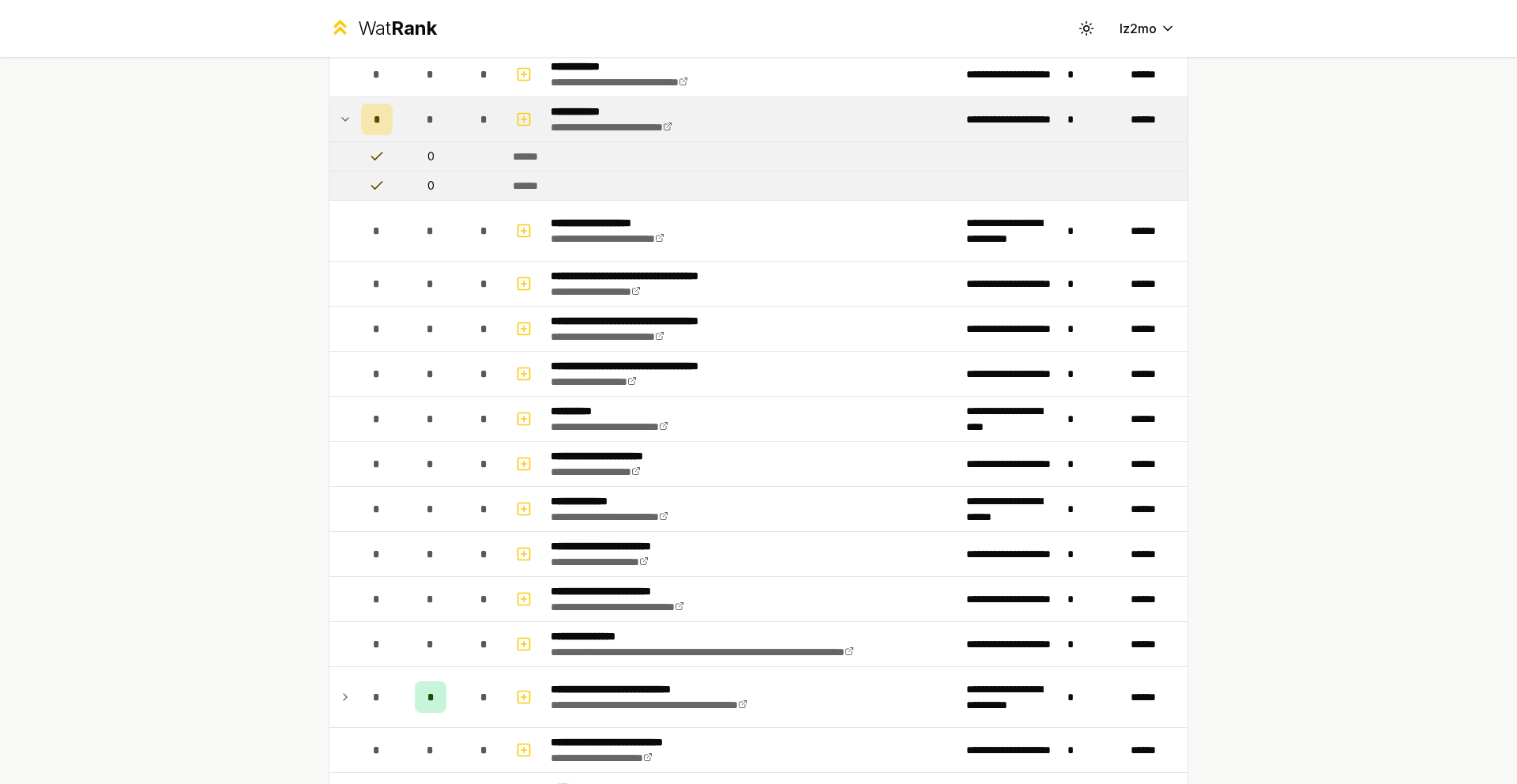
scroll to position [1232, 0]
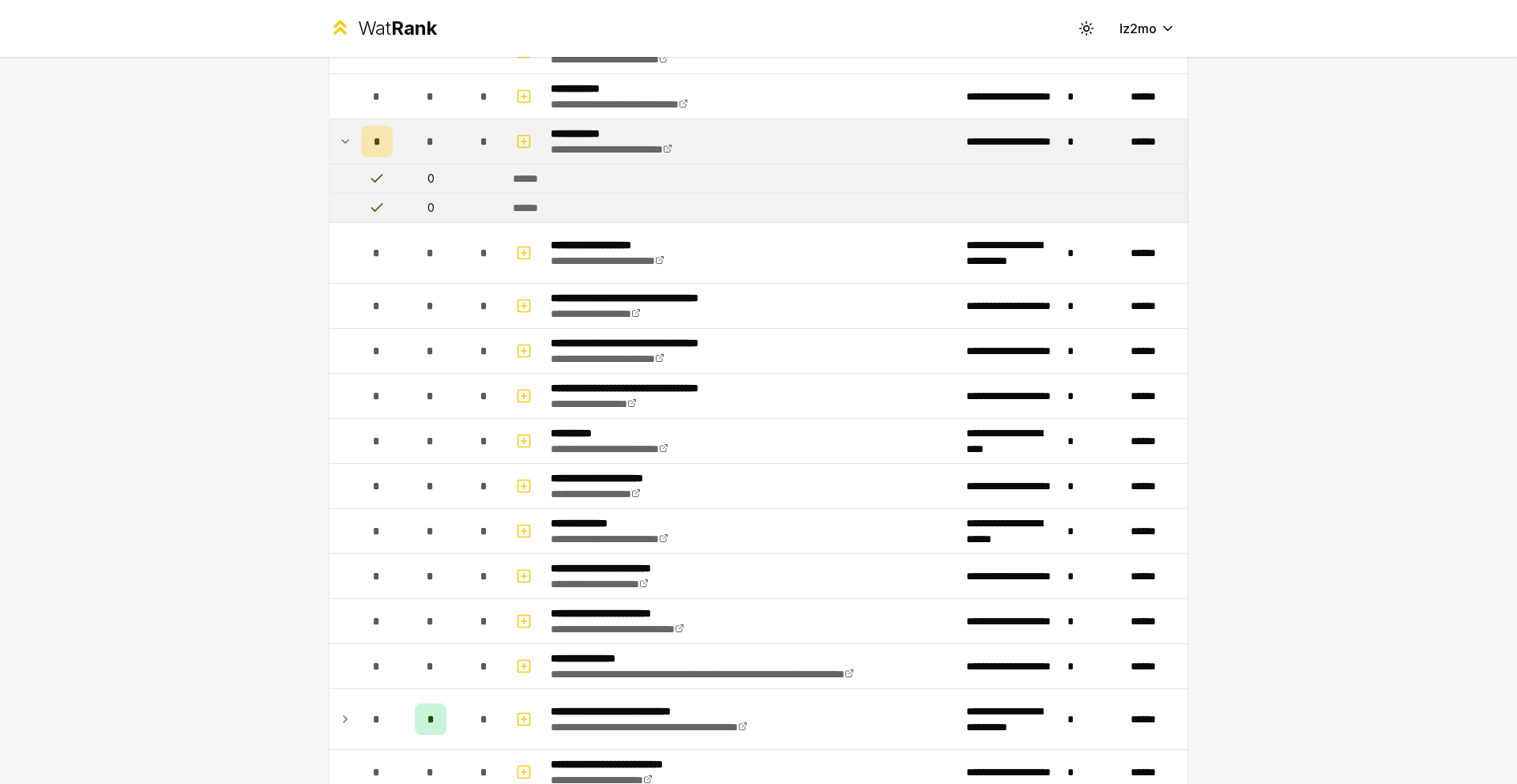
click at [362, 155] on div "*" at bounding box center [377, 141] width 32 height 32
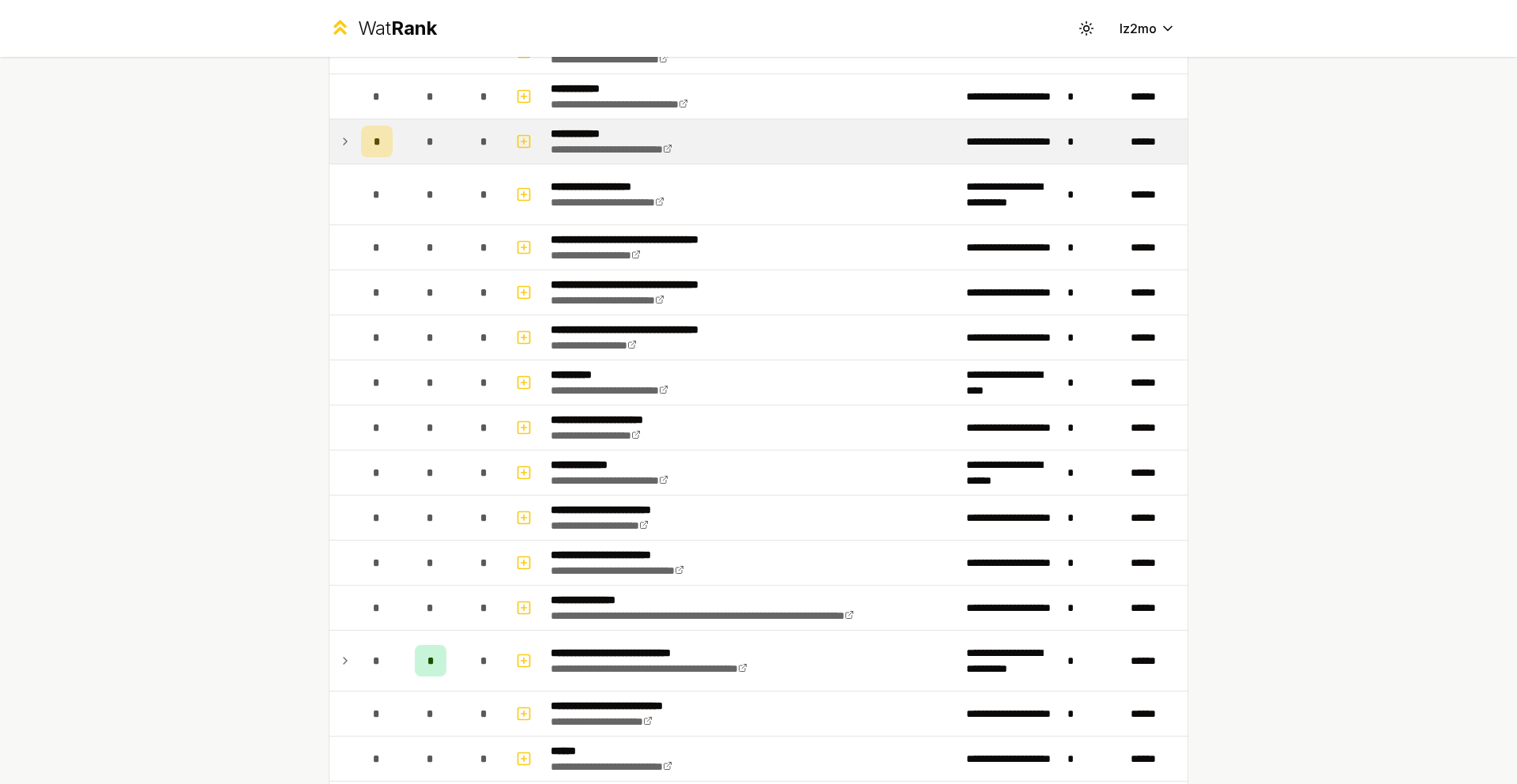
click at [362, 155] on div "*" at bounding box center [377, 141] width 32 height 32
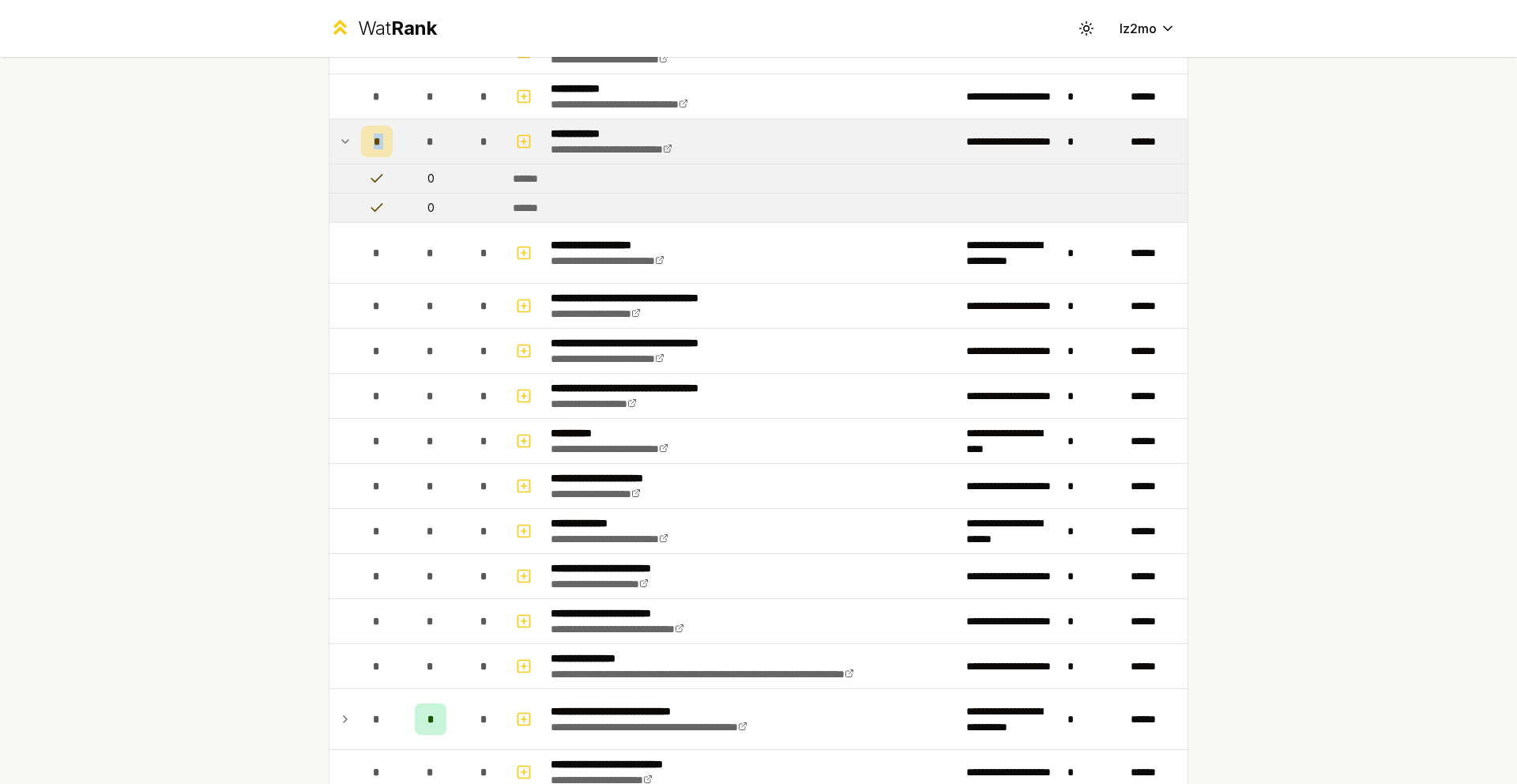
click at [362, 155] on div "*" at bounding box center [377, 141] width 32 height 32
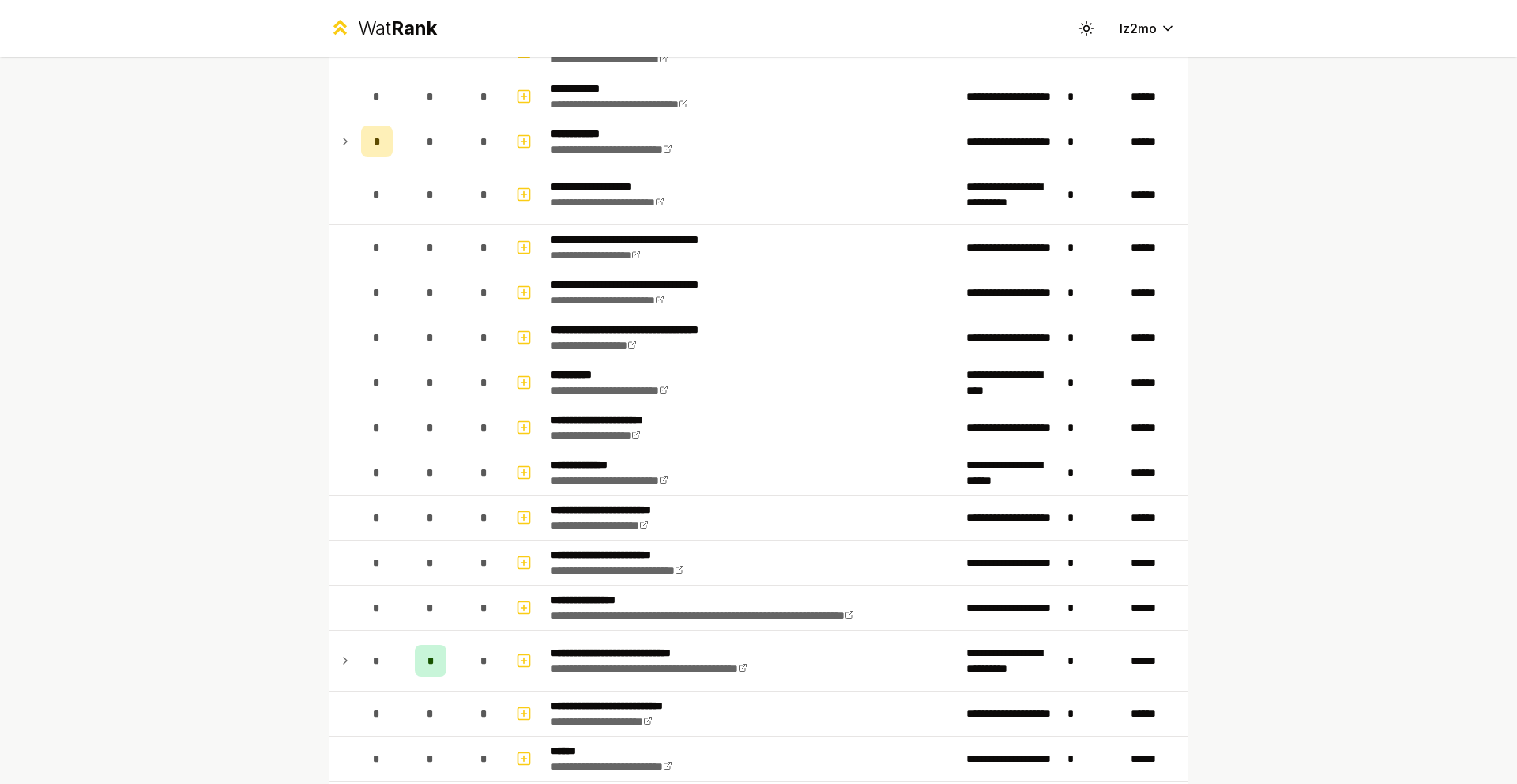
click at [240, 179] on div "**********" at bounding box center [758, 392] width 1517 height 784
